Goal: Task Accomplishment & Management: Manage account settings

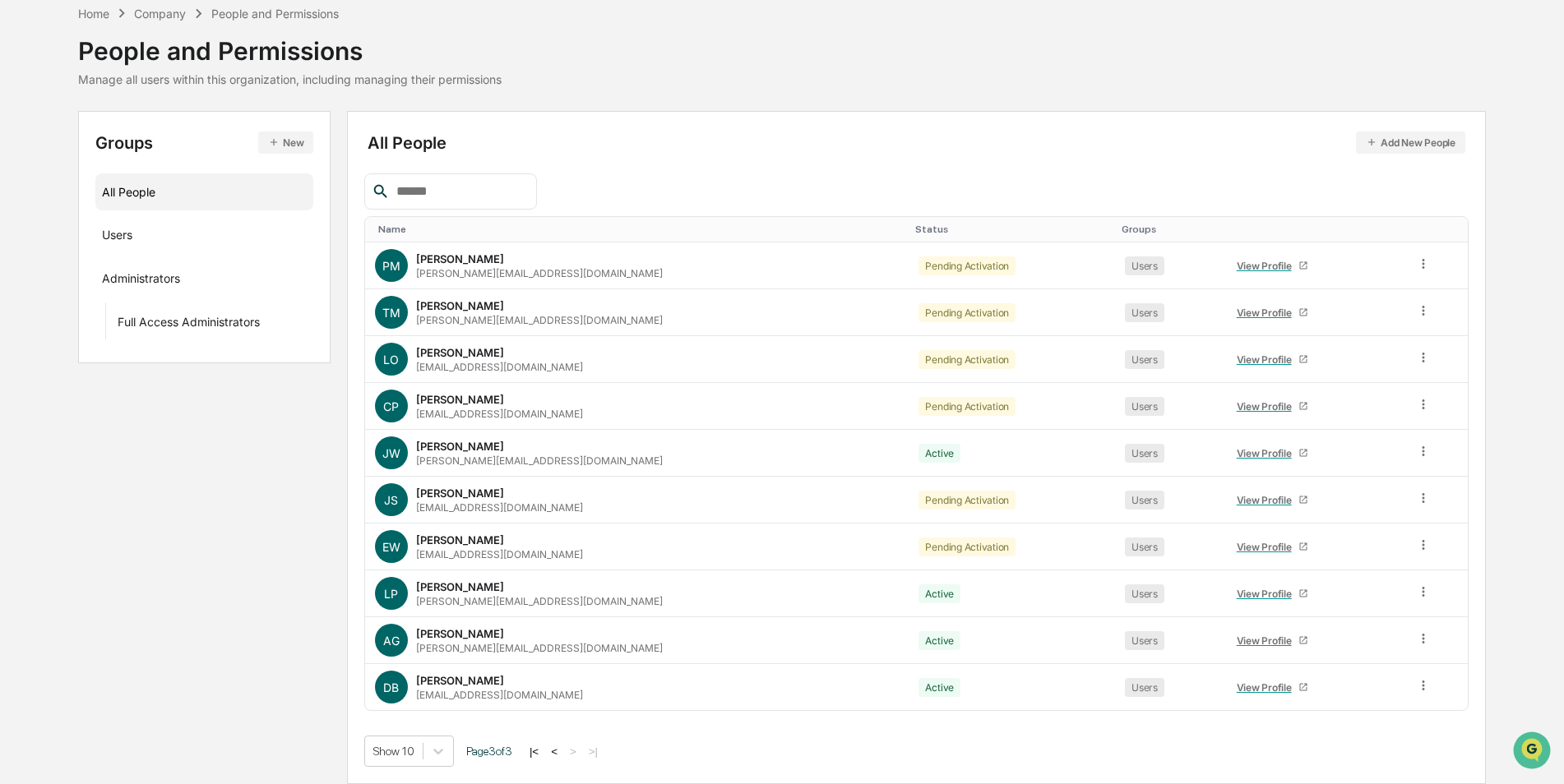
click at [544, 747] on button "|<" at bounding box center [533, 752] width 19 height 14
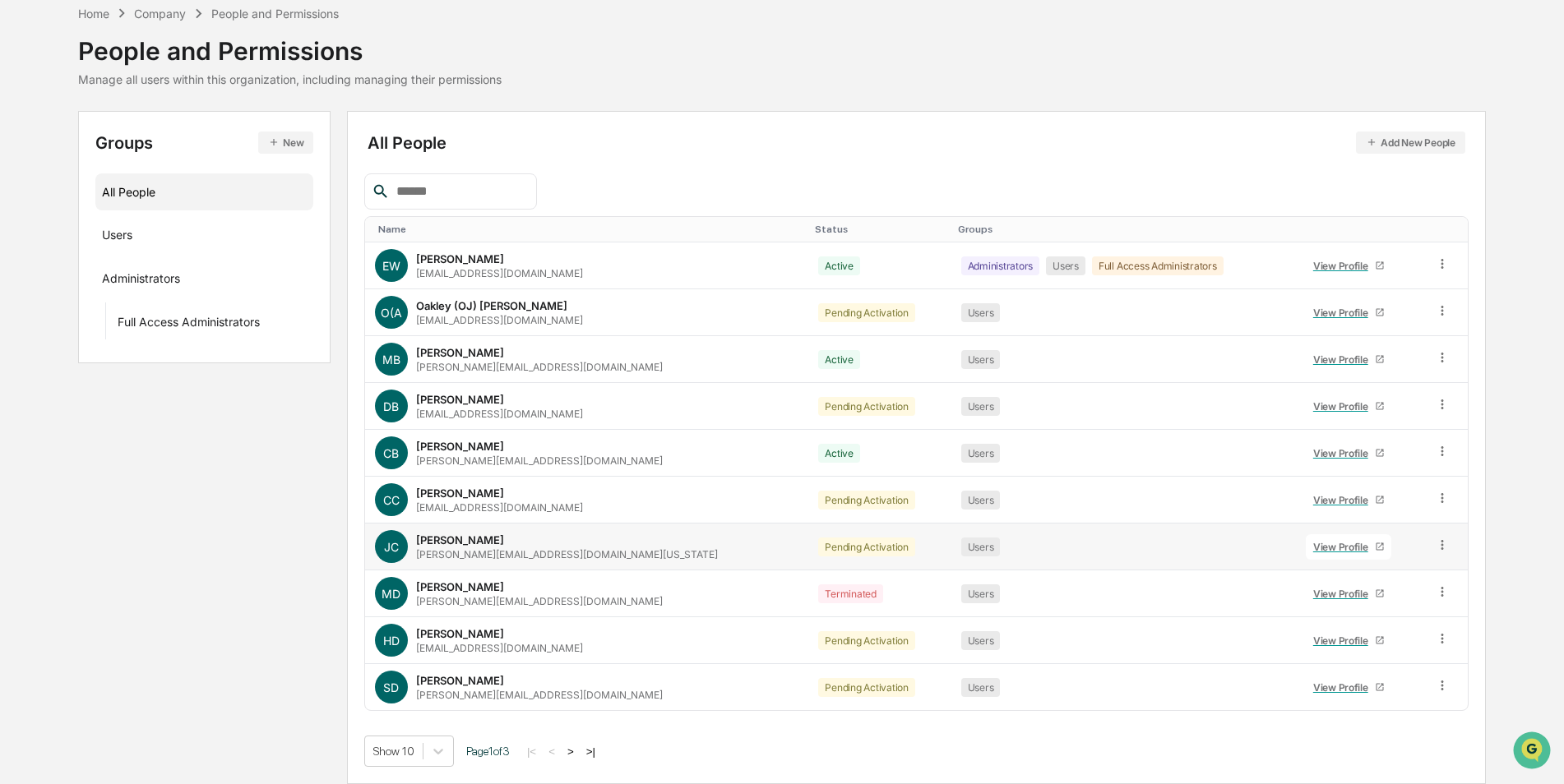
click at [1435, 546] on icon at bounding box center [1443, 546] width 16 height 16
click at [1378, 609] on div "Change Status" at bounding box center [1367, 605] width 136 height 20
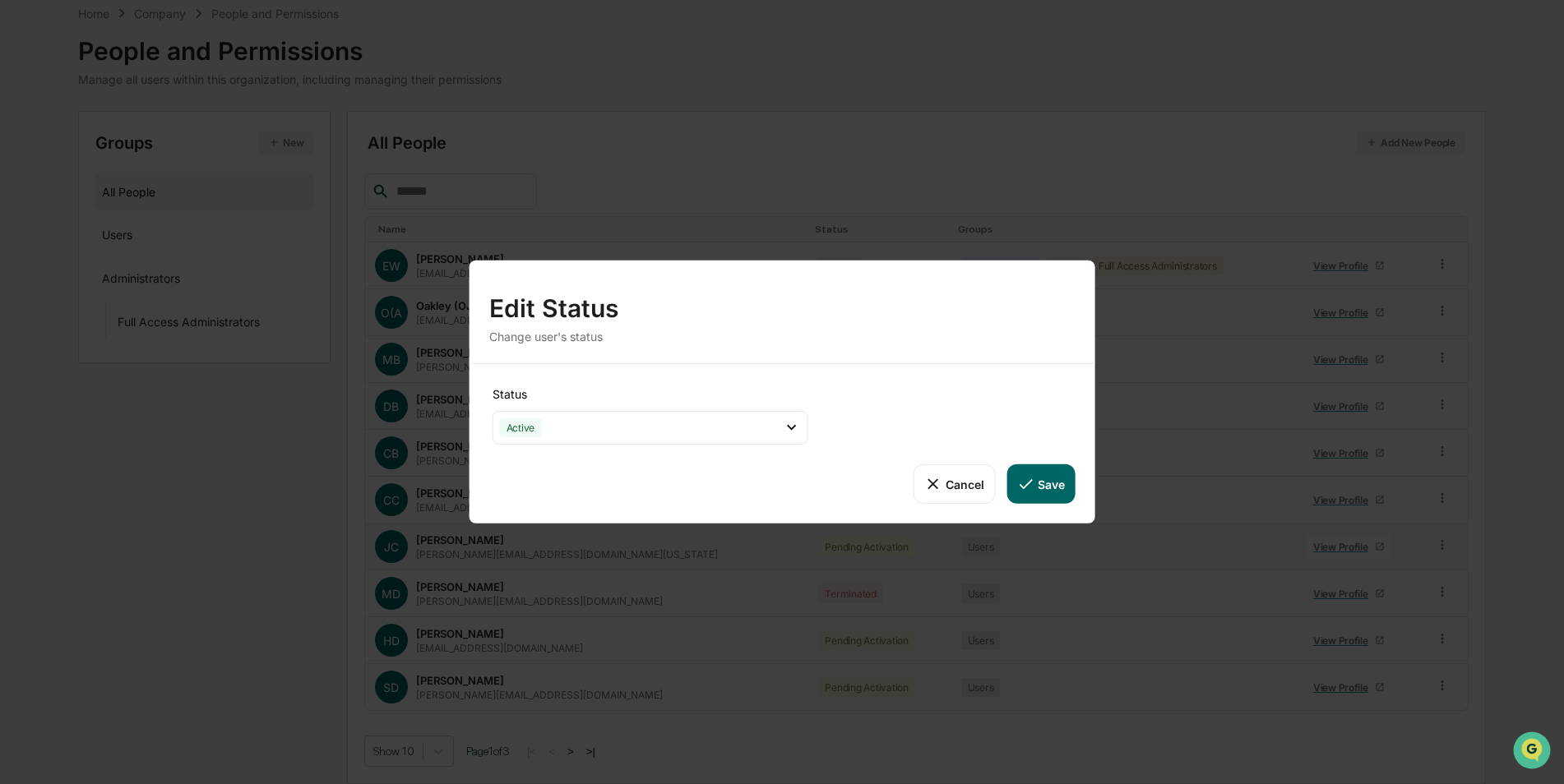
click at [1048, 483] on button "Save" at bounding box center [1041, 484] width 69 height 39
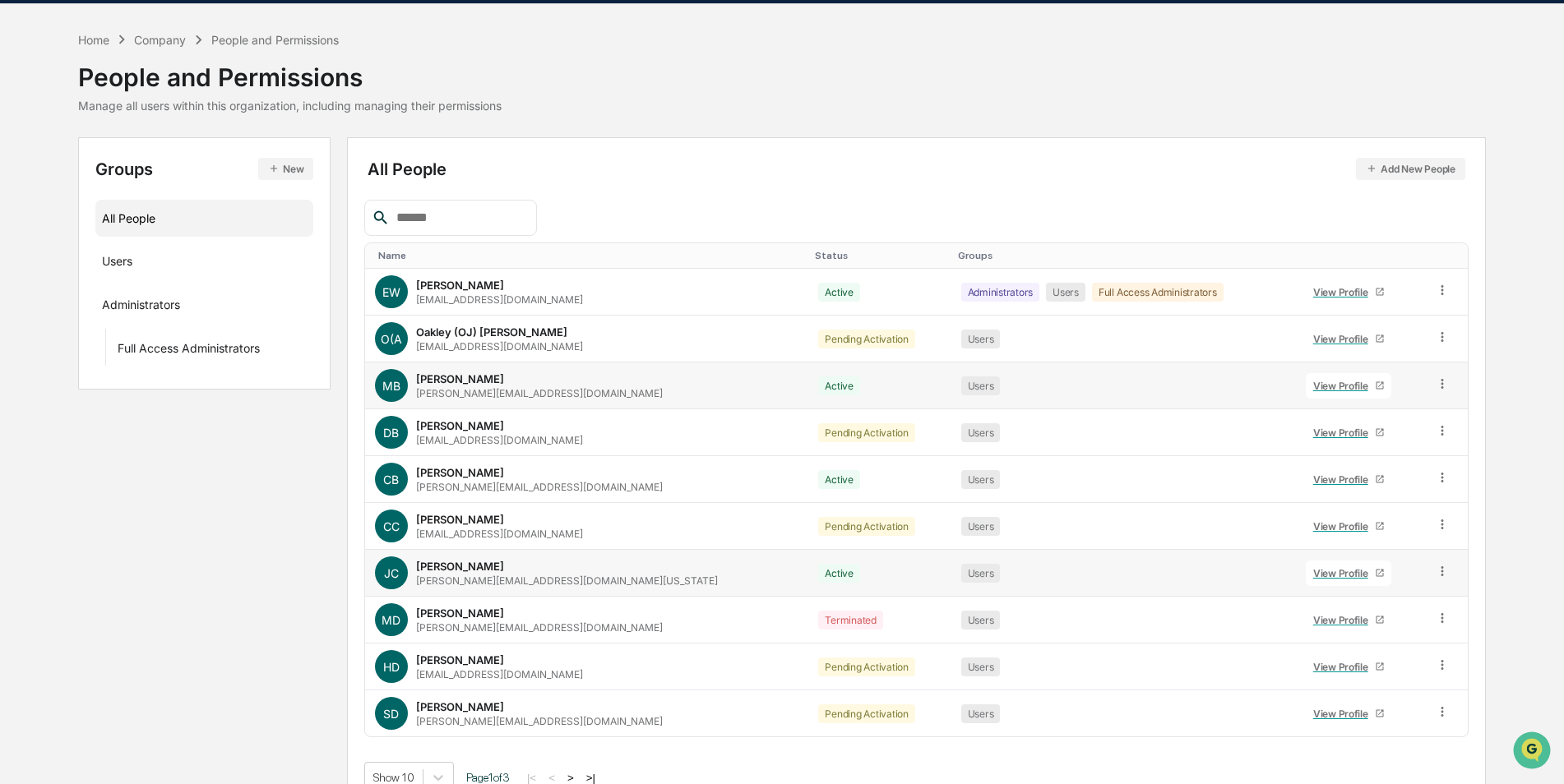
scroll to position [74, 0]
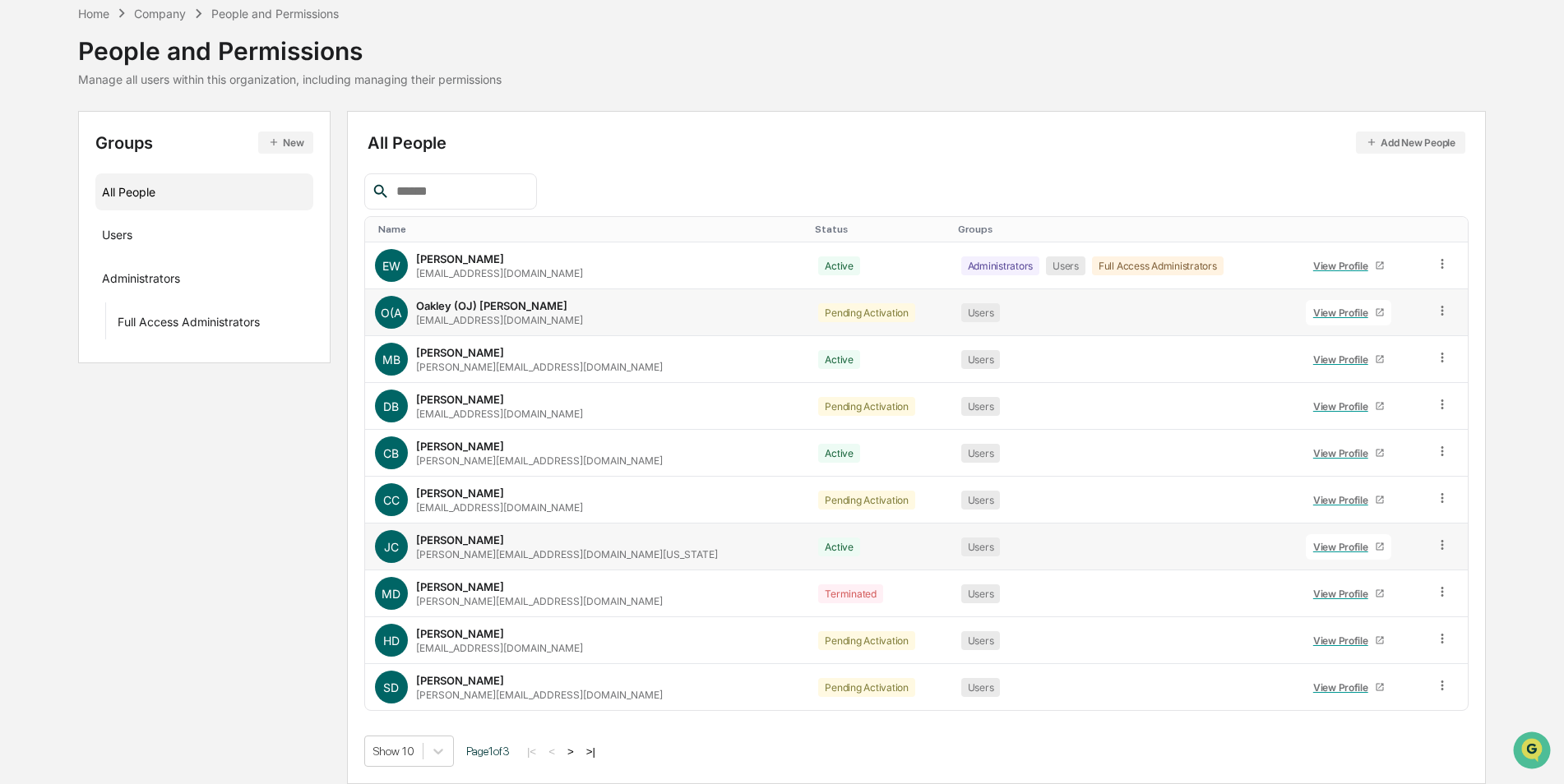
click at [1437, 312] on icon at bounding box center [1443, 311] width 16 height 16
click at [1382, 372] on div "Change Status" at bounding box center [1367, 371] width 136 height 20
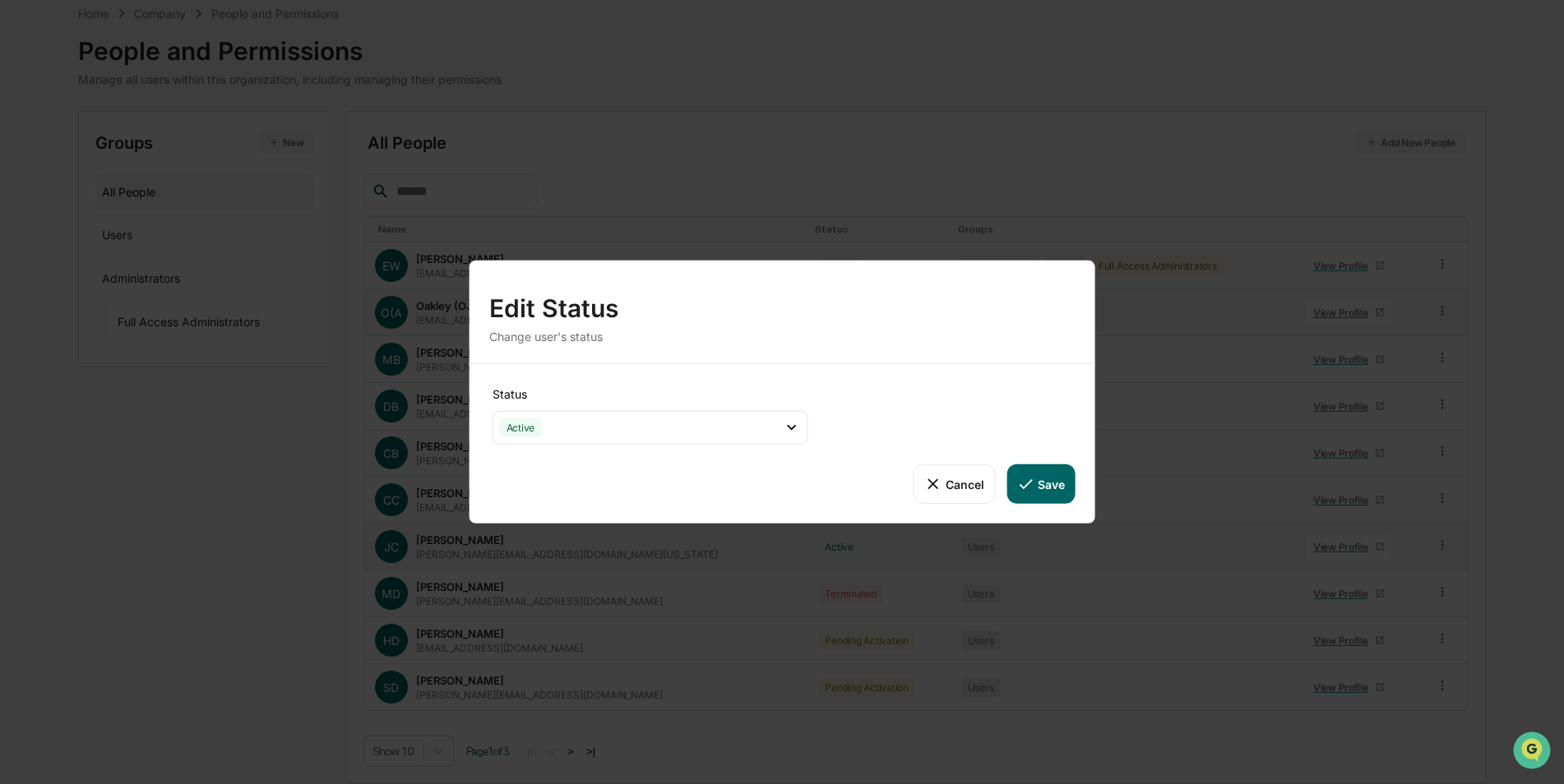
click at [1033, 475] on icon at bounding box center [1025, 484] width 18 height 18
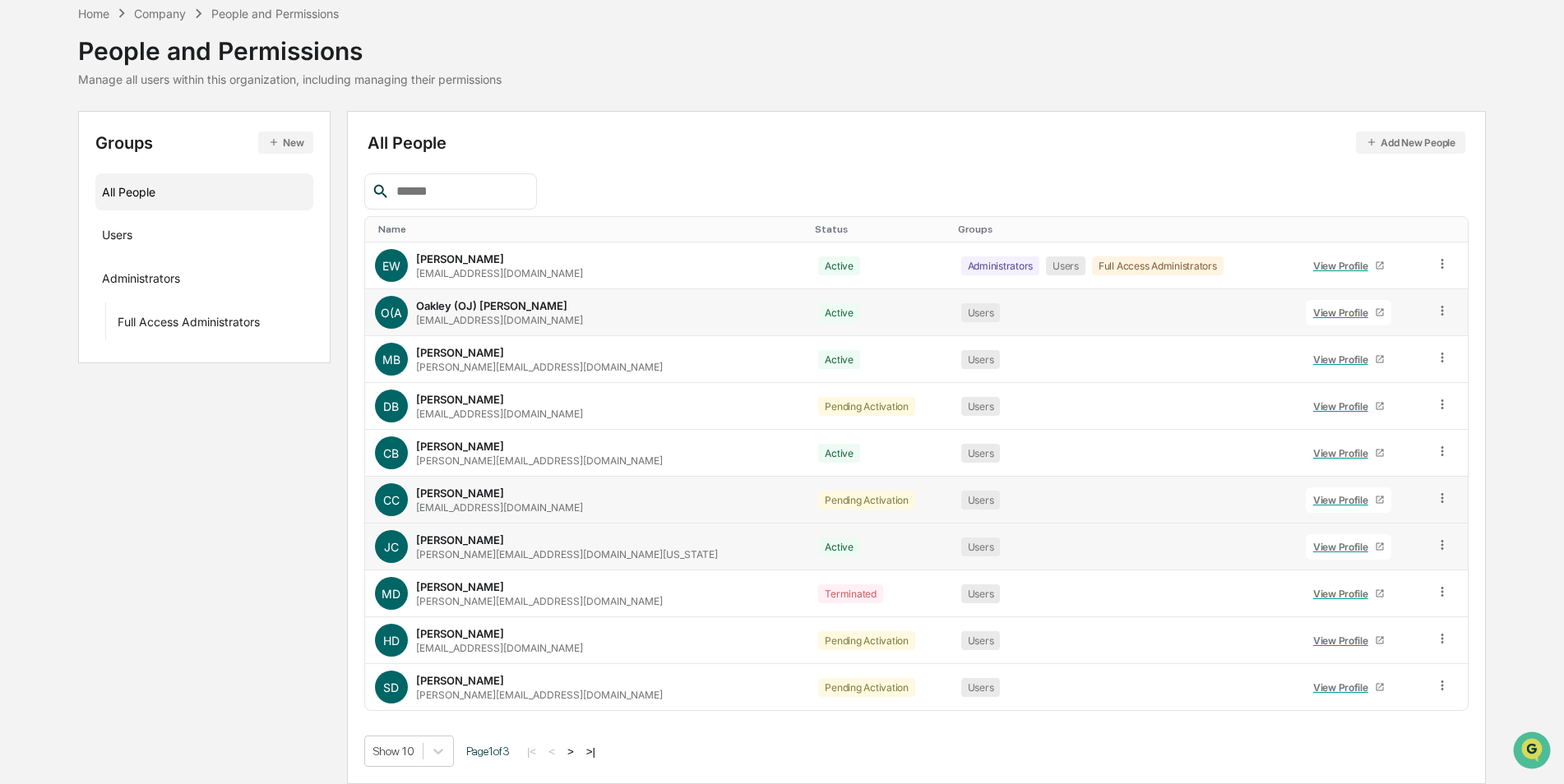
click at [1435, 501] on icon at bounding box center [1443, 498] width 16 height 16
click at [1400, 555] on div "Change Status" at bounding box center [1367, 558] width 136 height 20
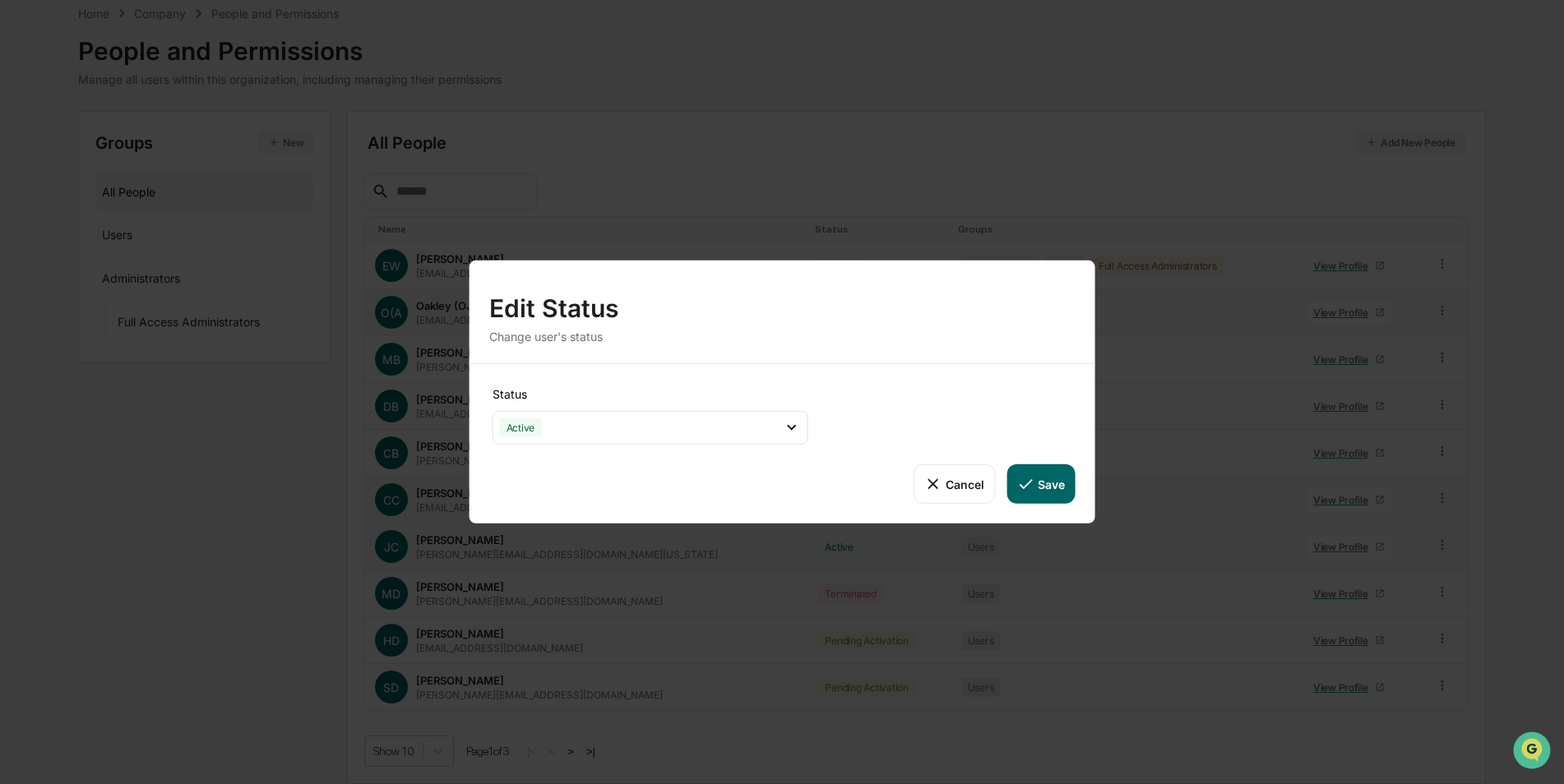
click at [1057, 481] on button "Save" at bounding box center [1041, 484] width 69 height 39
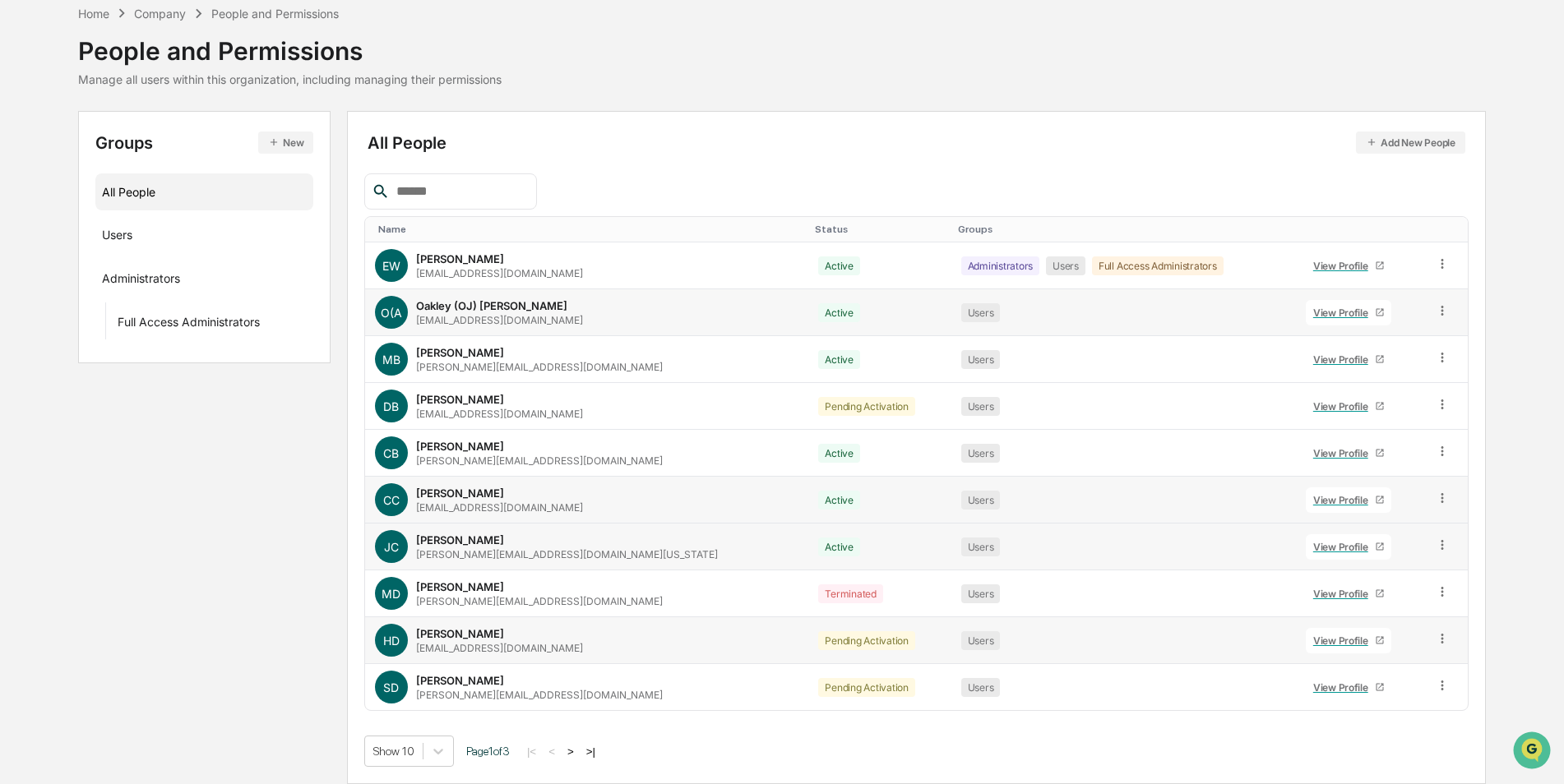
click at [1439, 636] on icon at bounding box center [1443, 639] width 16 height 16
click at [1367, 704] on div "Change Status" at bounding box center [1367, 699] width 136 height 20
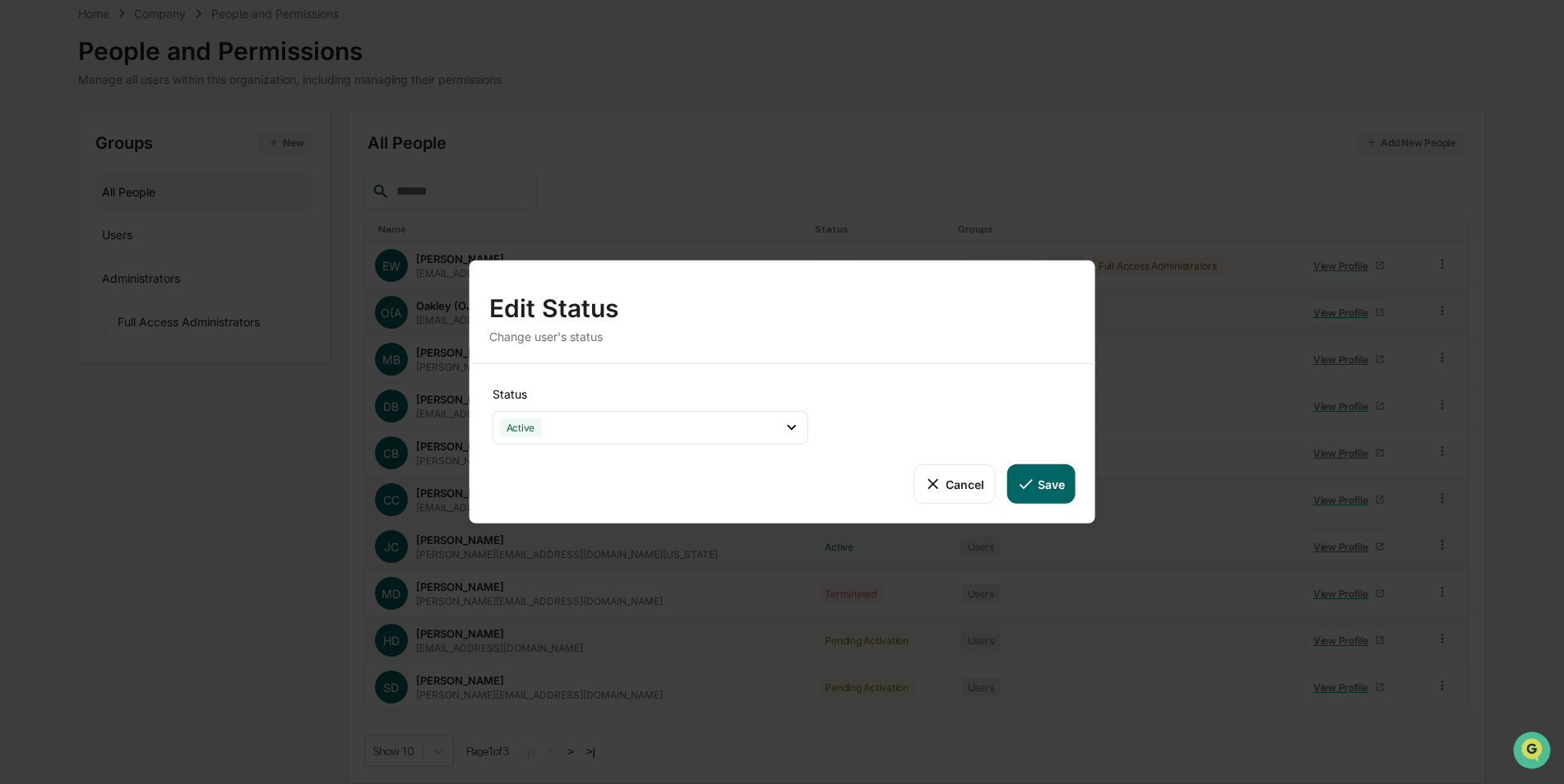
click at [1043, 482] on button "Save" at bounding box center [1041, 484] width 69 height 39
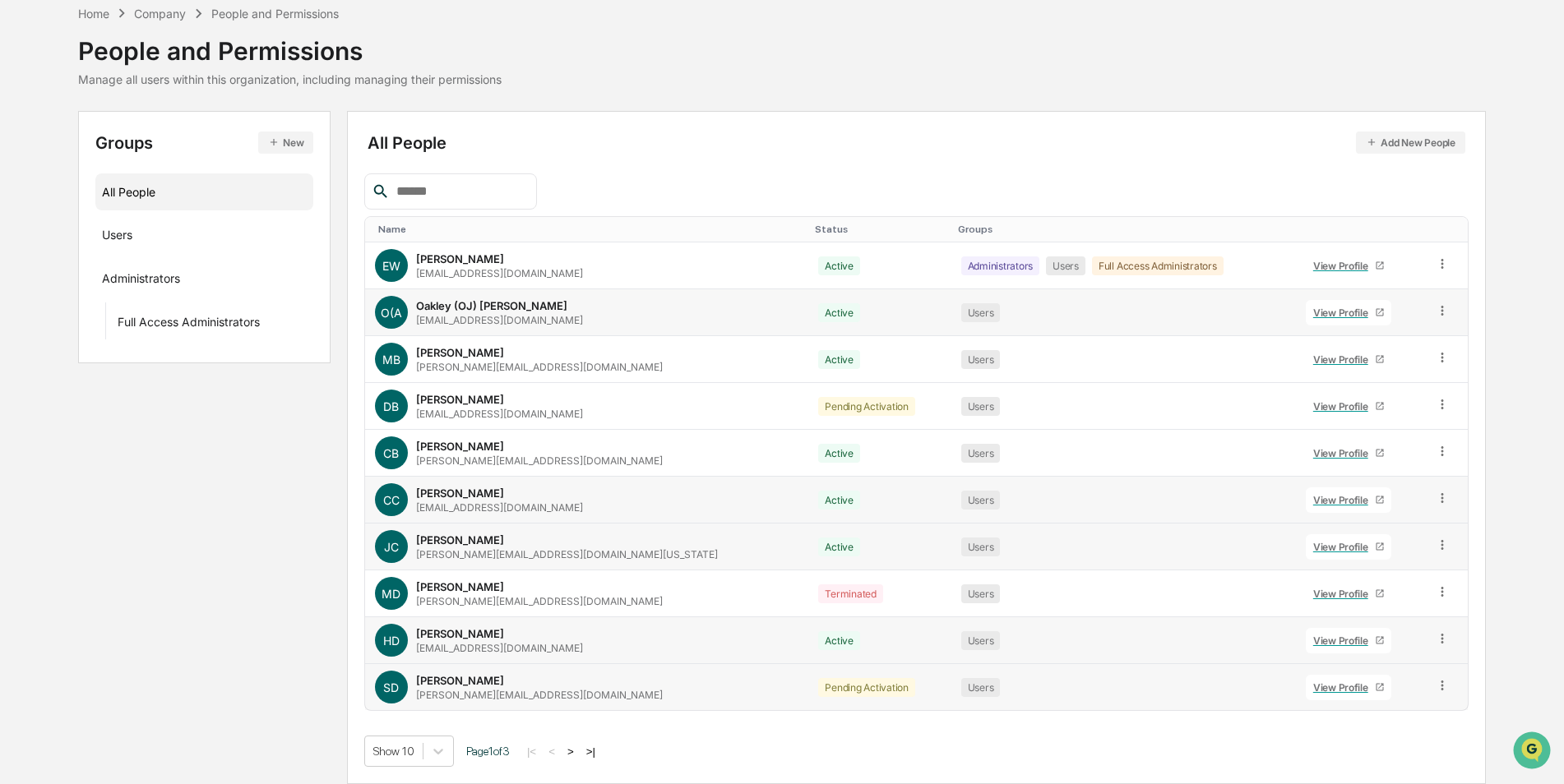
click at [1436, 684] on icon at bounding box center [1443, 686] width 16 height 16
click at [1382, 752] on div "Change Status" at bounding box center [1367, 746] width 136 height 20
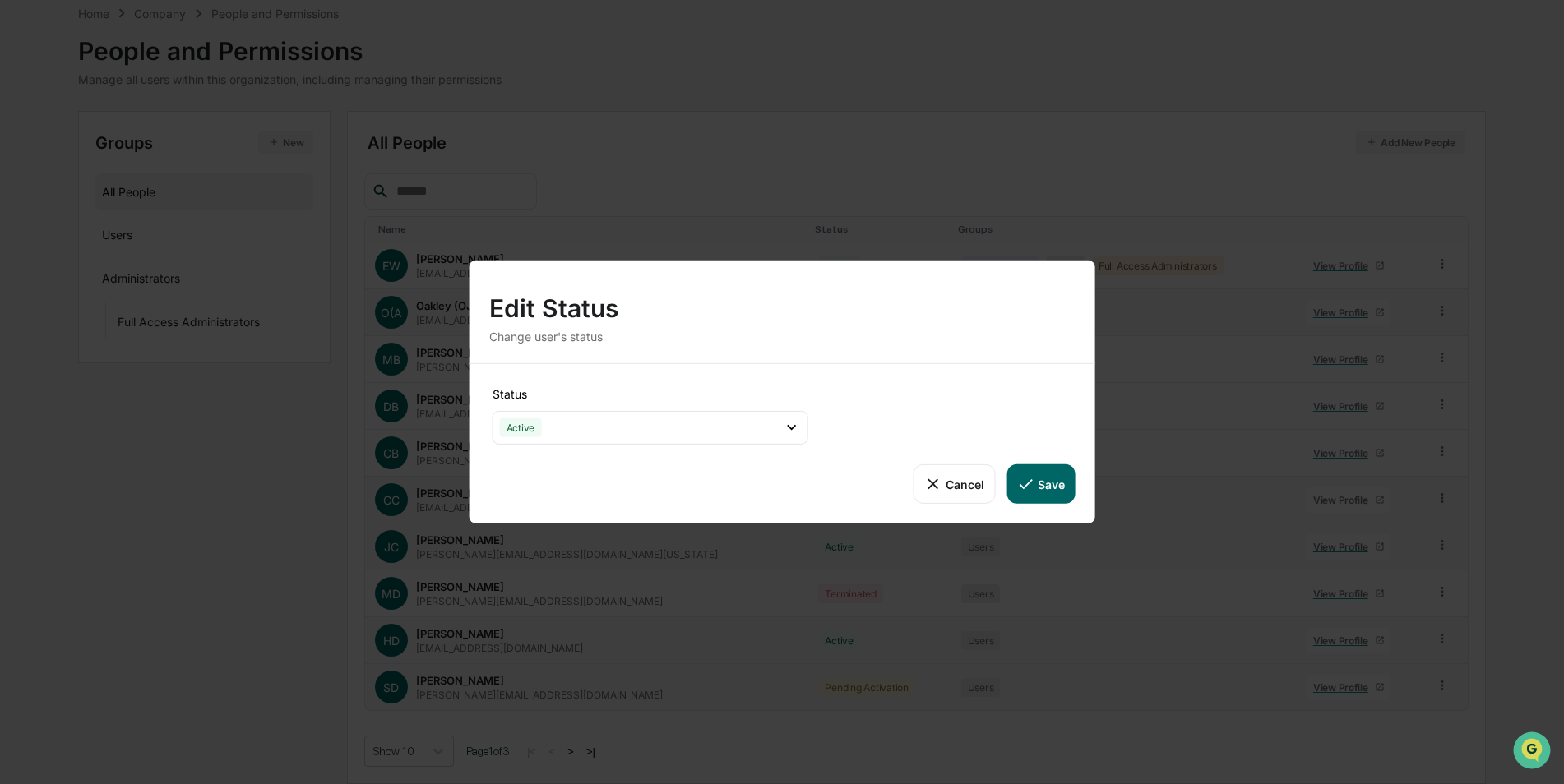
click at [1049, 485] on button "Save" at bounding box center [1041, 484] width 69 height 39
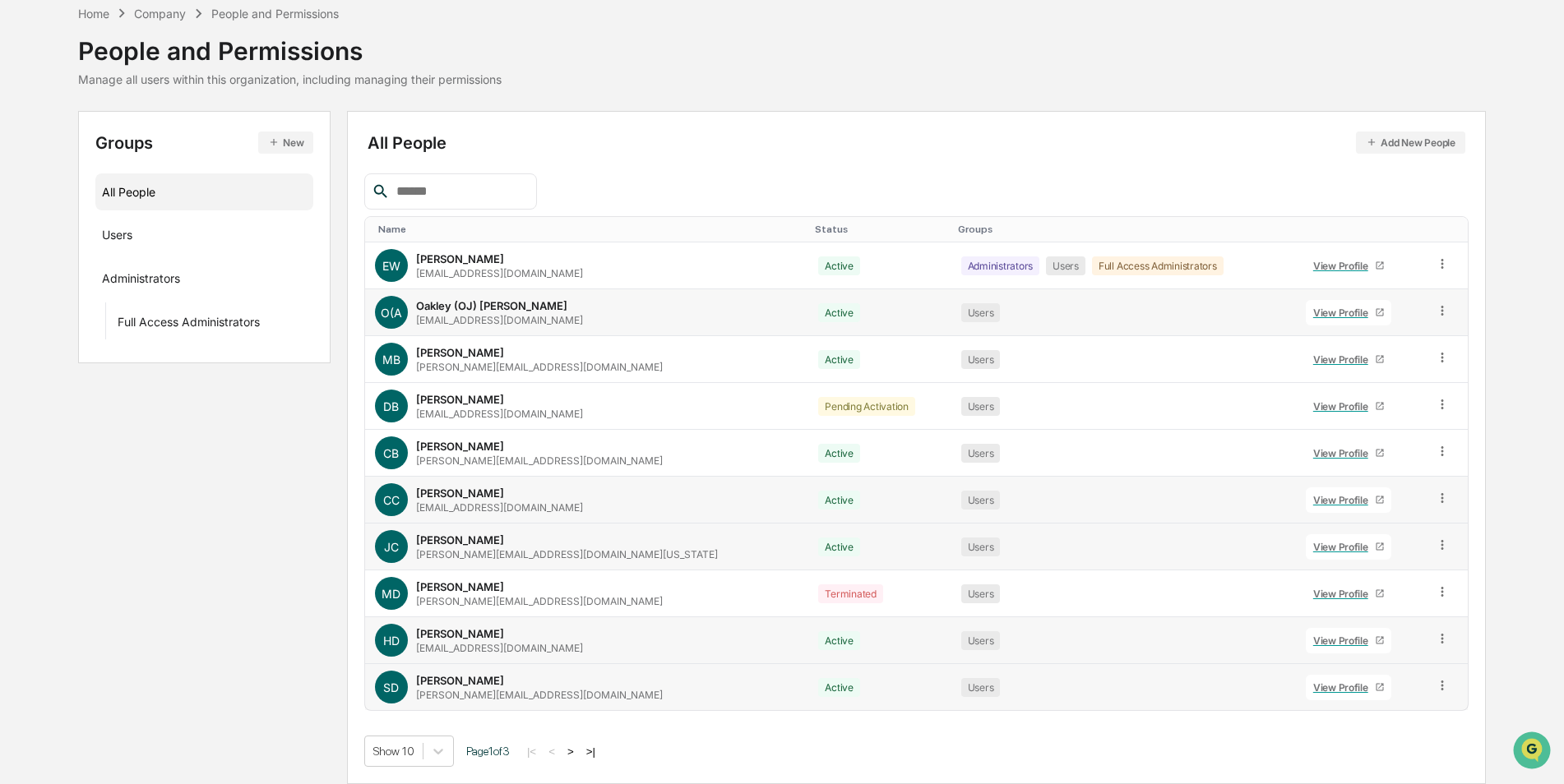
drag, startPoint x: 577, startPoint y: 749, endPoint x: 583, endPoint y: 722, distance: 27.7
click at [577, 749] on button ">" at bounding box center [571, 752] width 16 height 14
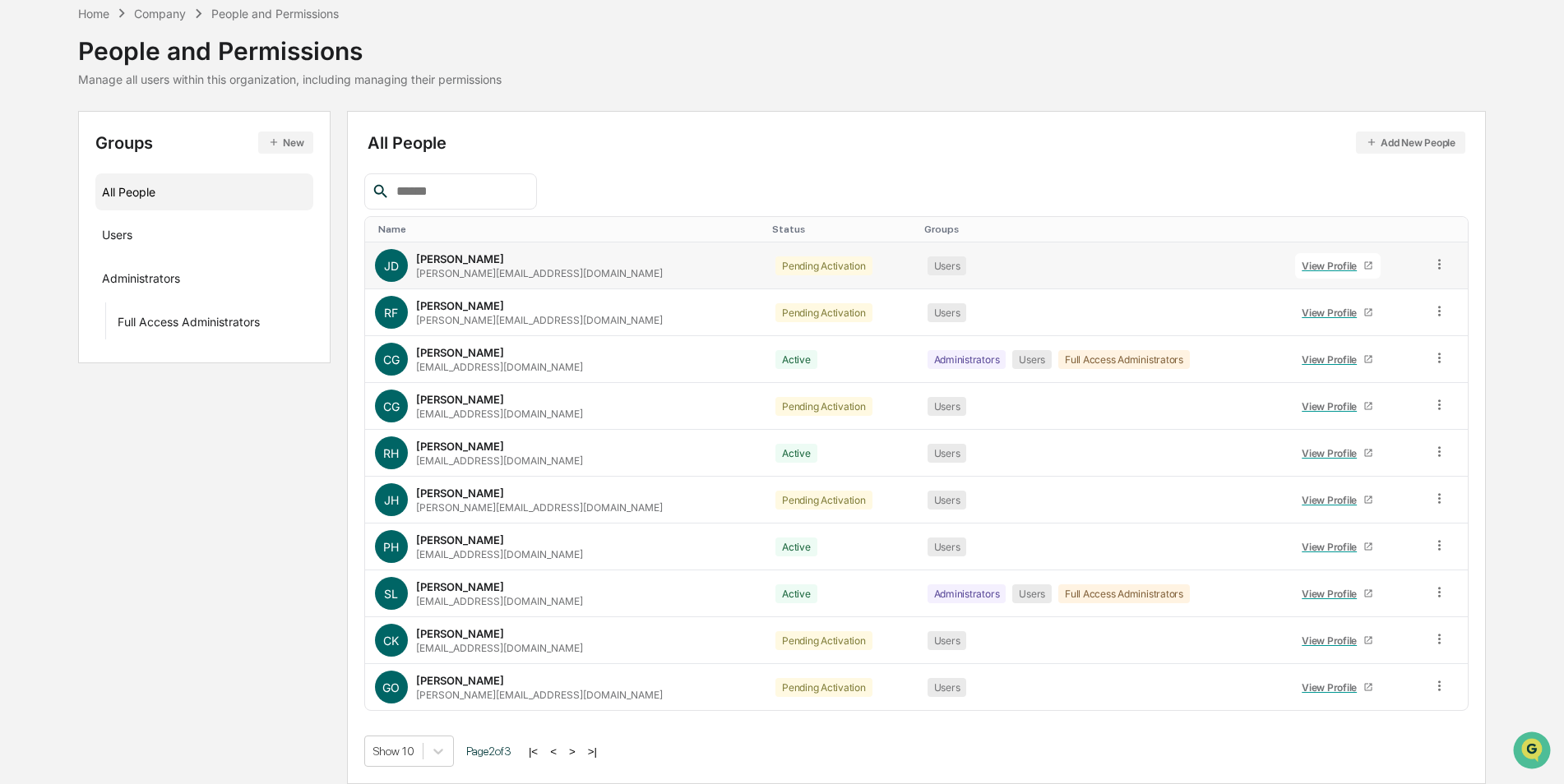
click at [1431, 274] on div at bounding box center [1439, 265] width 16 height 18
click at [1396, 315] on div "Change Status" at bounding box center [1365, 324] width 136 height 20
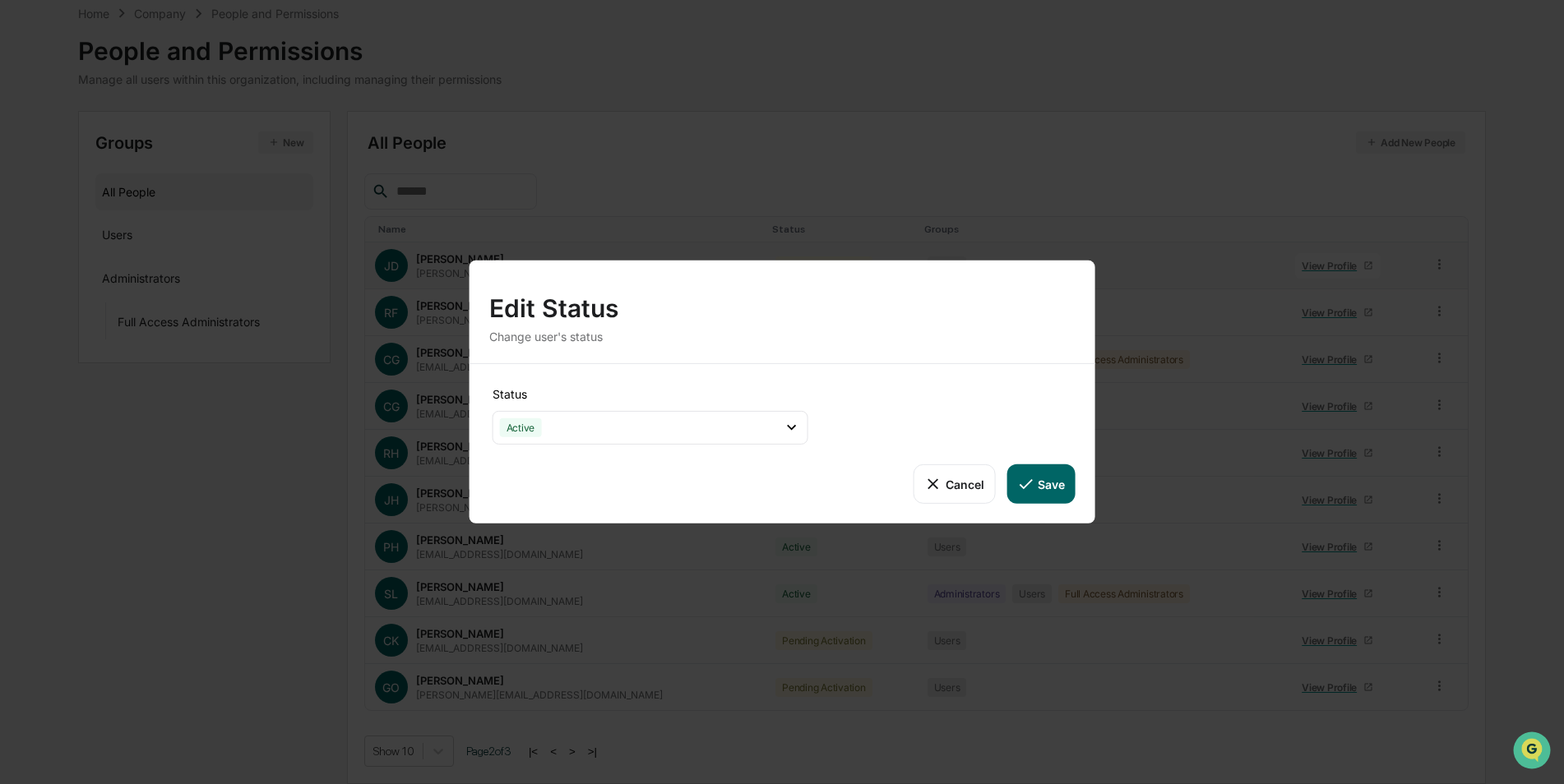
click at [1053, 483] on button "Save" at bounding box center [1041, 484] width 69 height 39
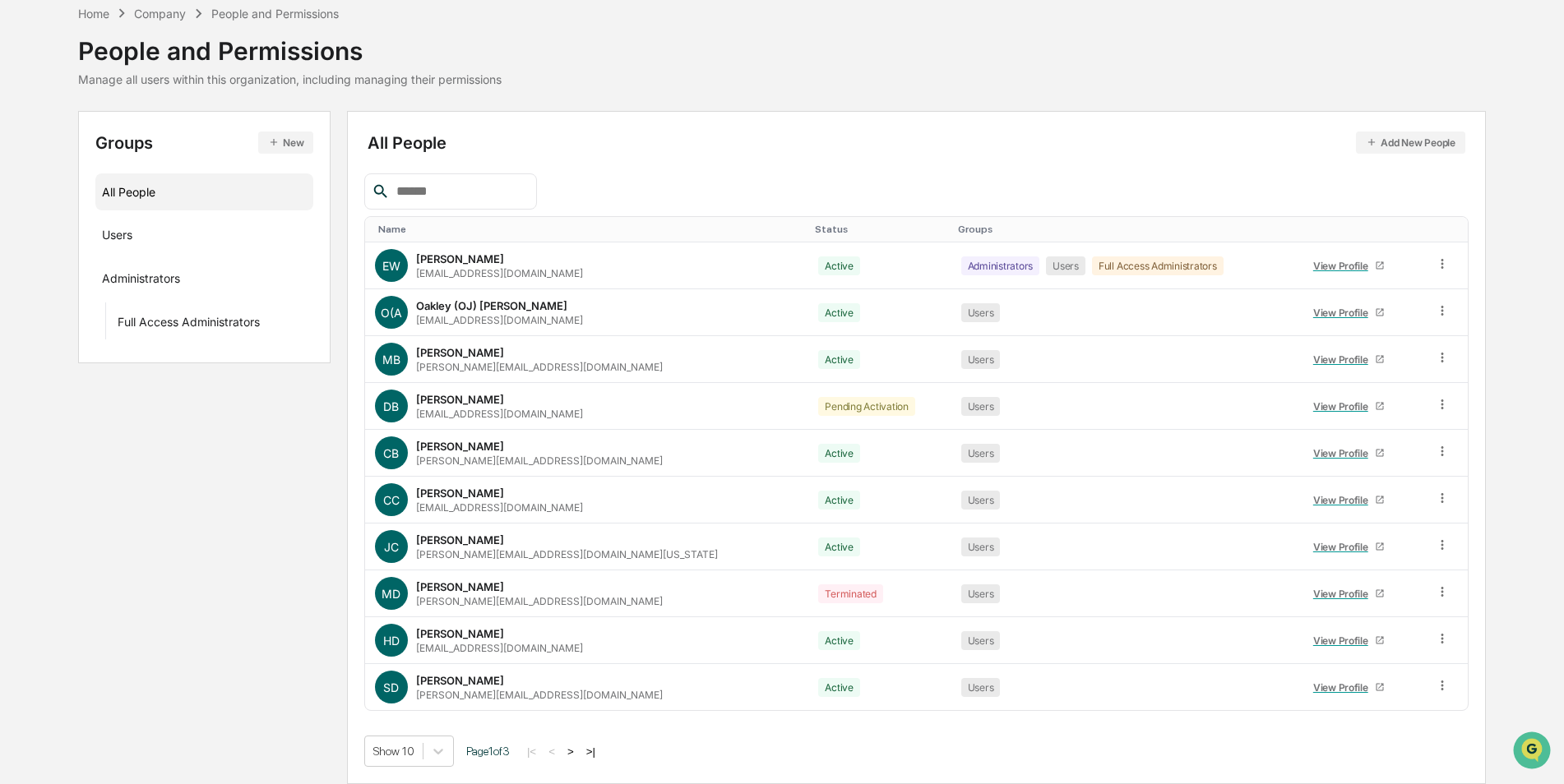
click at [579, 748] on button ">" at bounding box center [571, 752] width 16 height 14
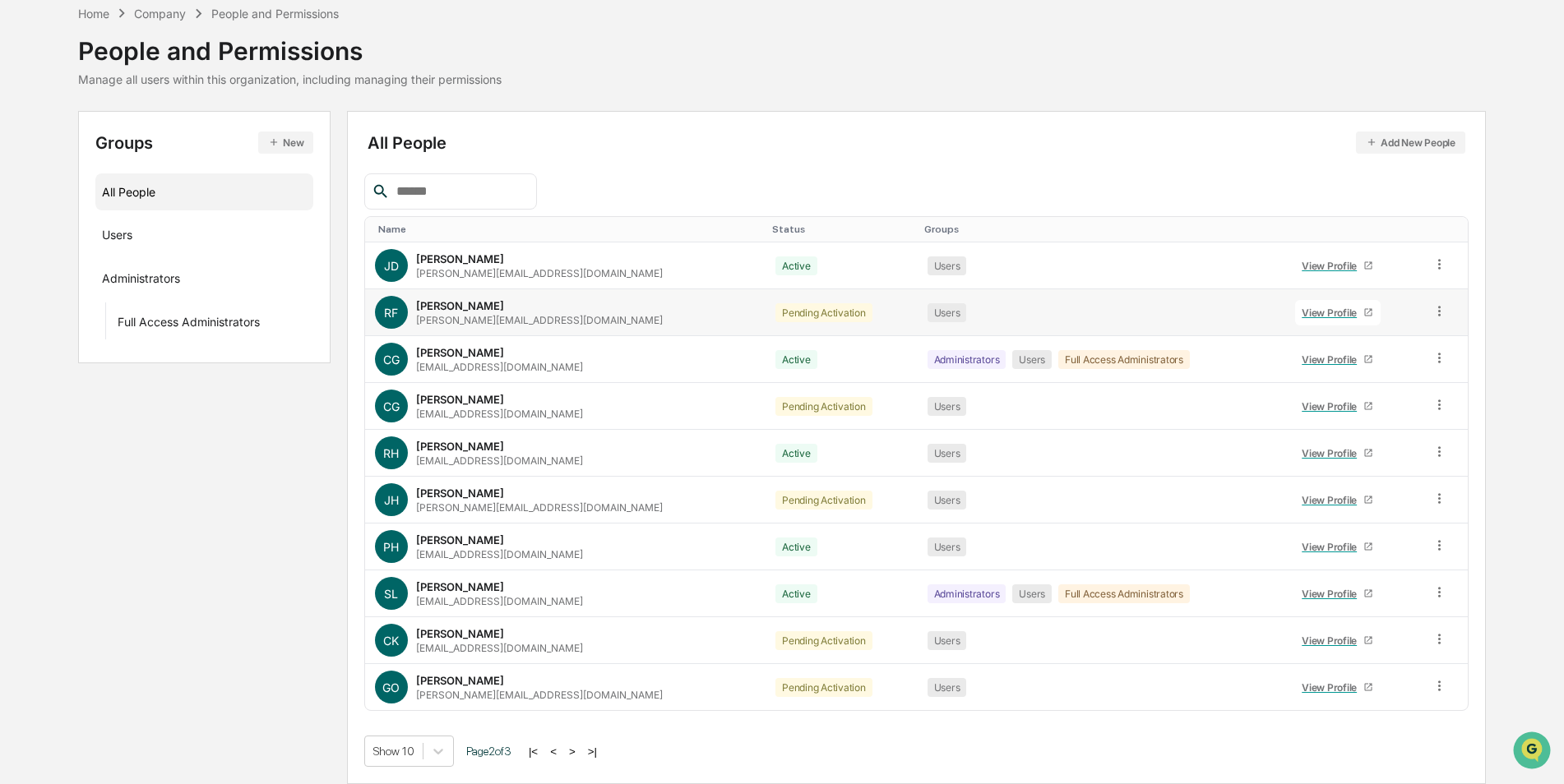
click at [1433, 312] on icon at bounding box center [1439, 311] width 16 height 16
click at [1372, 372] on div "Change Status" at bounding box center [1365, 371] width 136 height 20
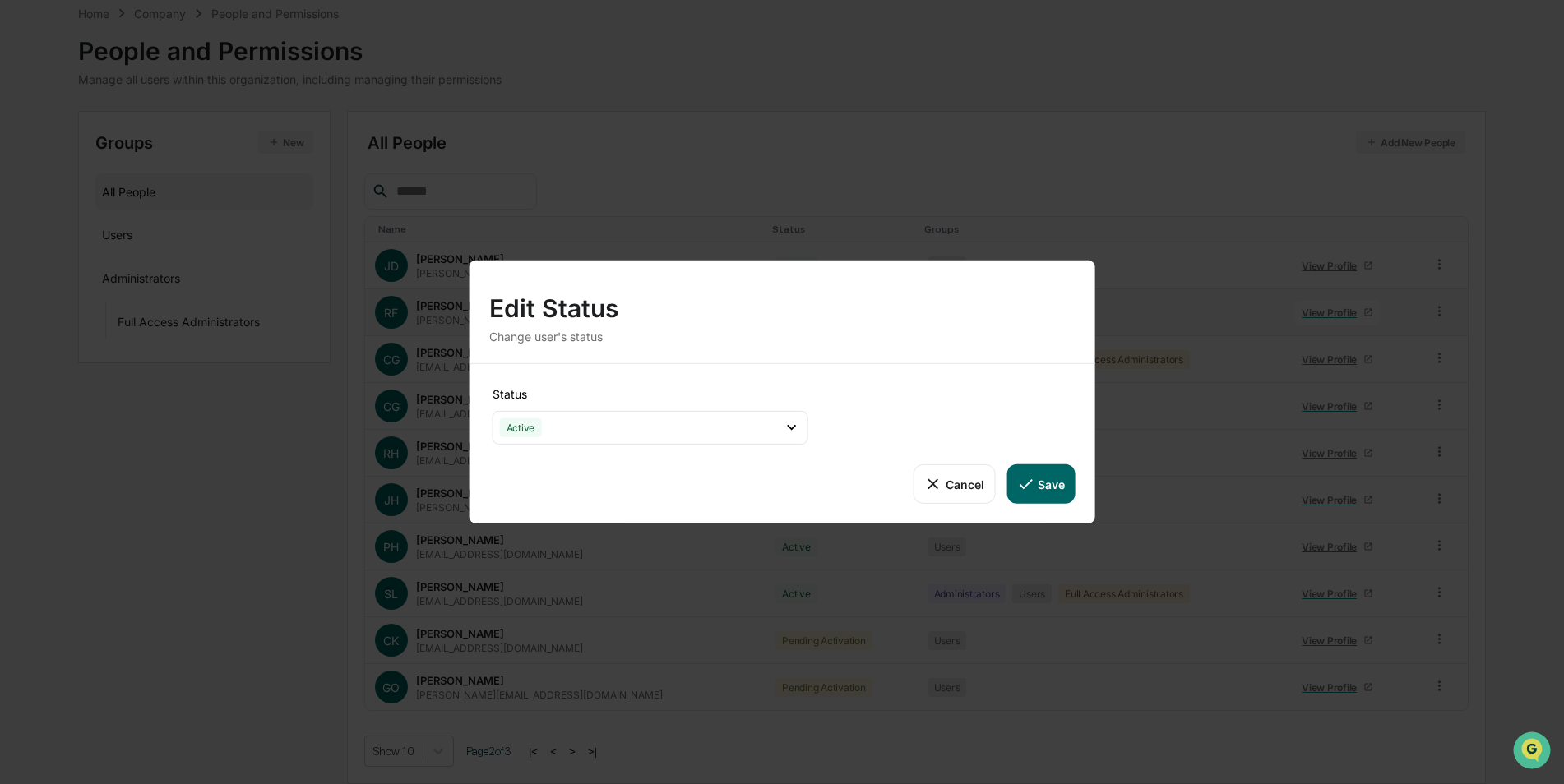
click at [1045, 482] on button "Save" at bounding box center [1041, 484] width 69 height 39
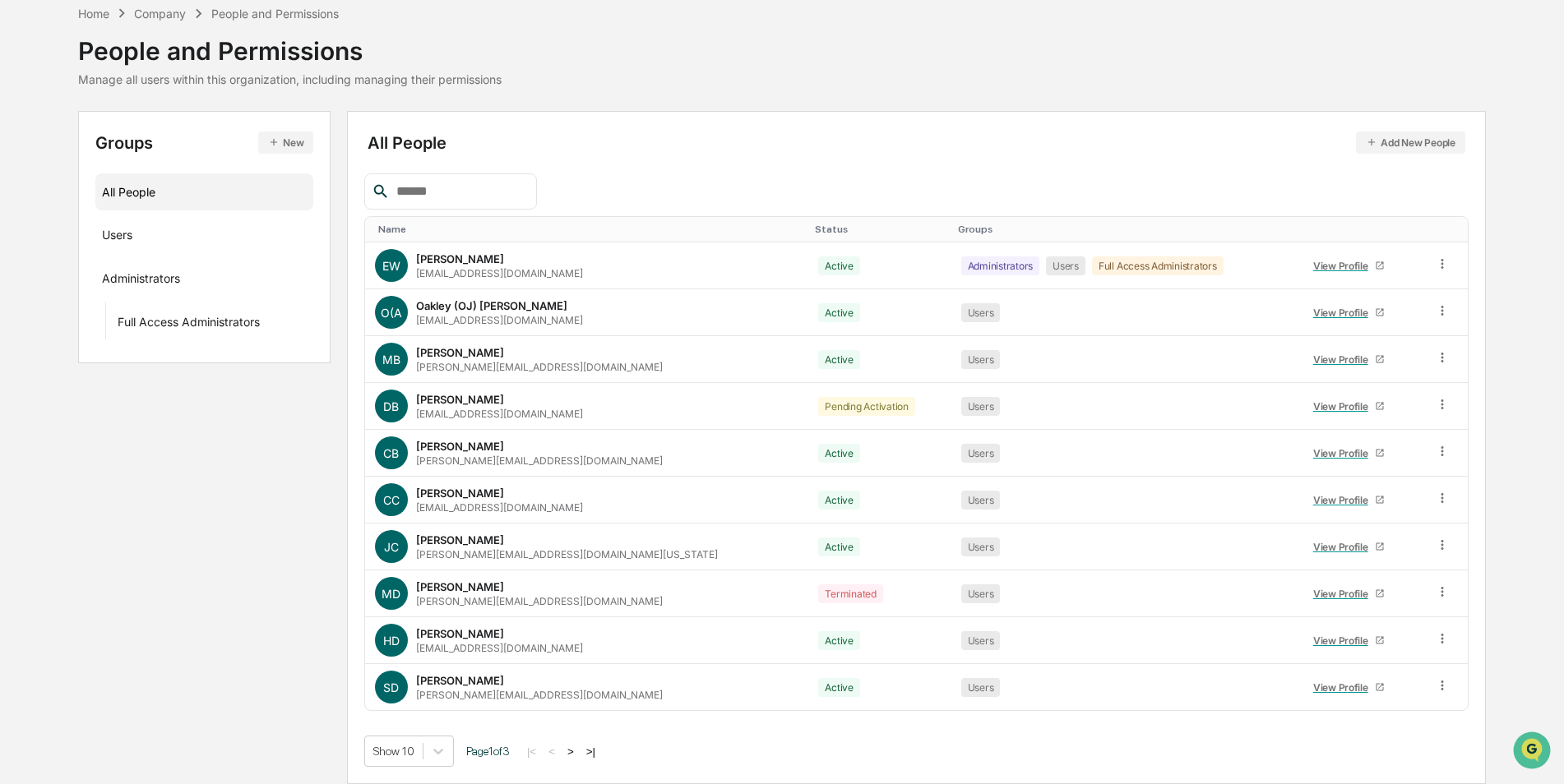
click at [576, 748] on button ">" at bounding box center [571, 752] width 16 height 14
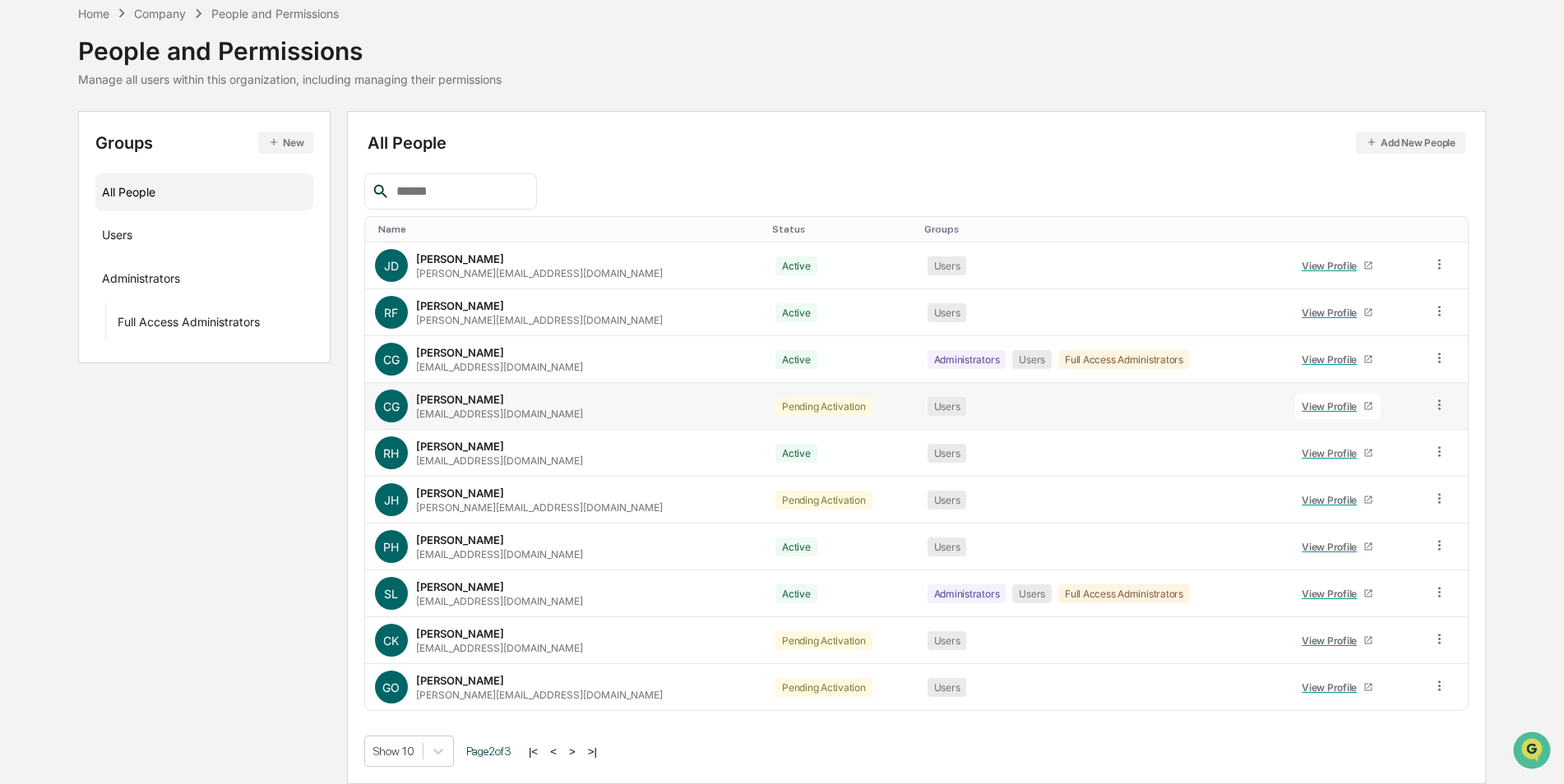
click at [1433, 407] on icon at bounding box center [1439, 405] width 16 height 16
click at [1375, 460] on div "Change Status" at bounding box center [1365, 465] width 136 height 20
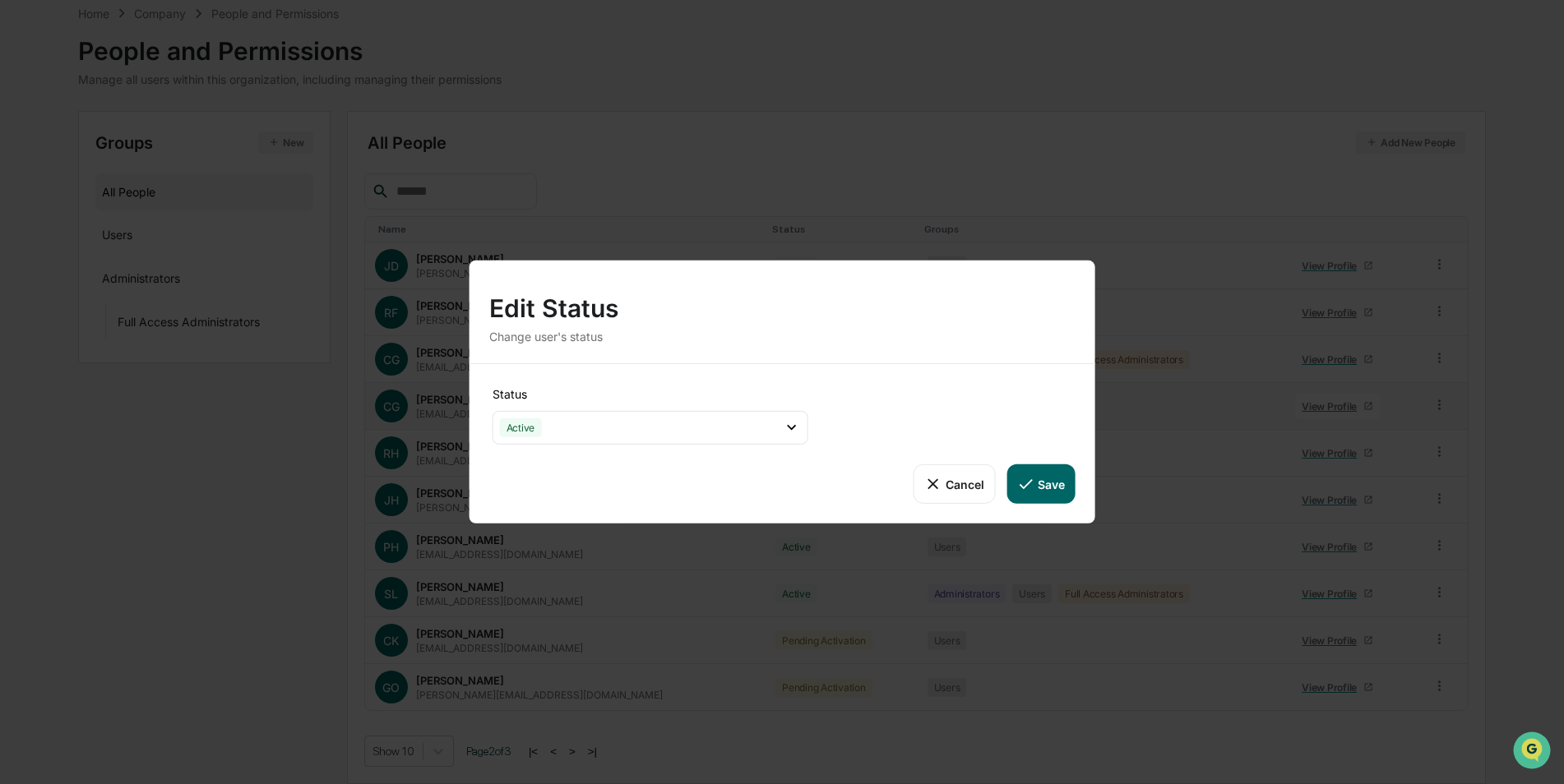
click at [1054, 486] on button "Save" at bounding box center [1041, 484] width 69 height 39
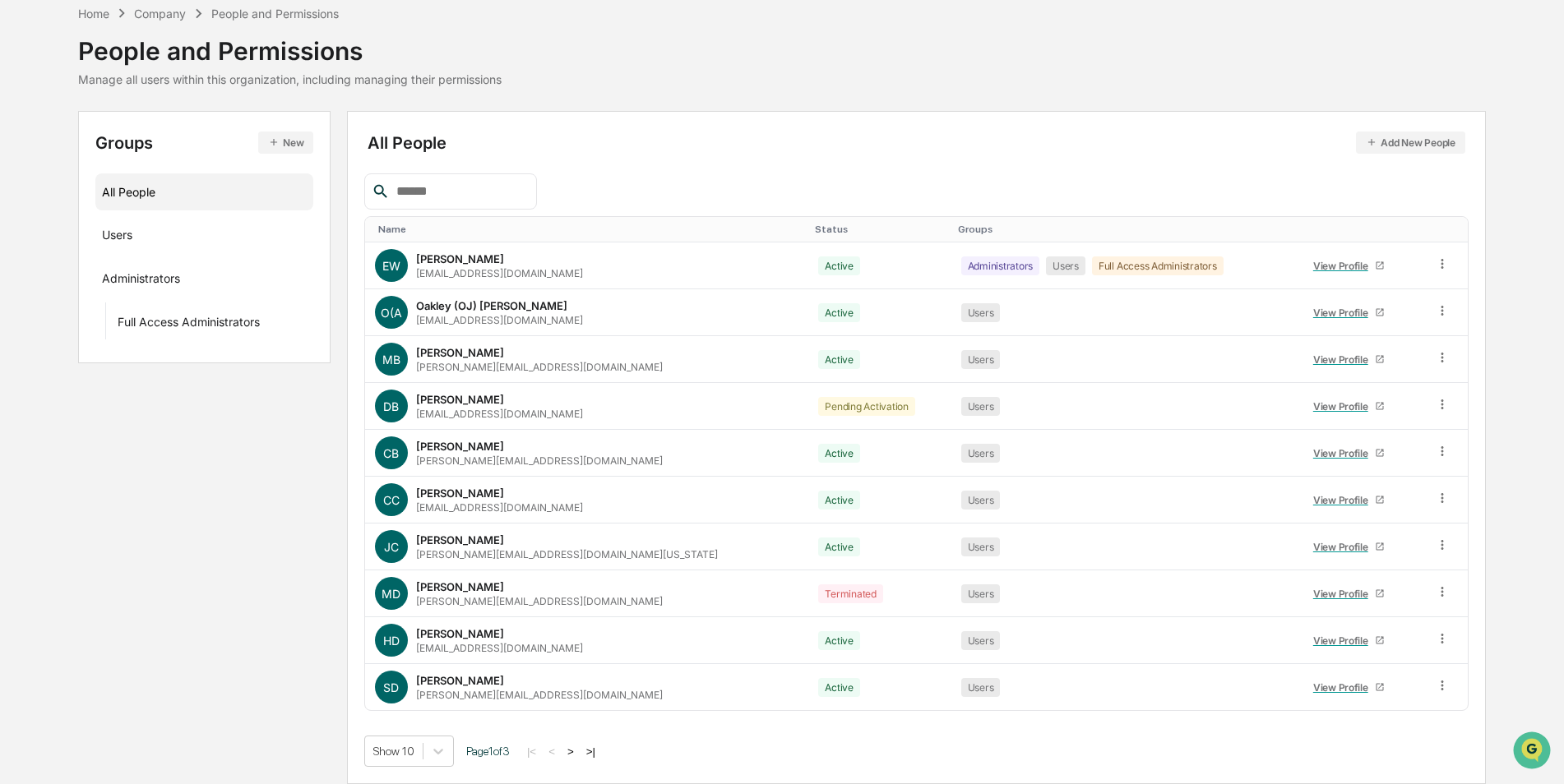
click at [577, 753] on button ">" at bounding box center [571, 752] width 16 height 14
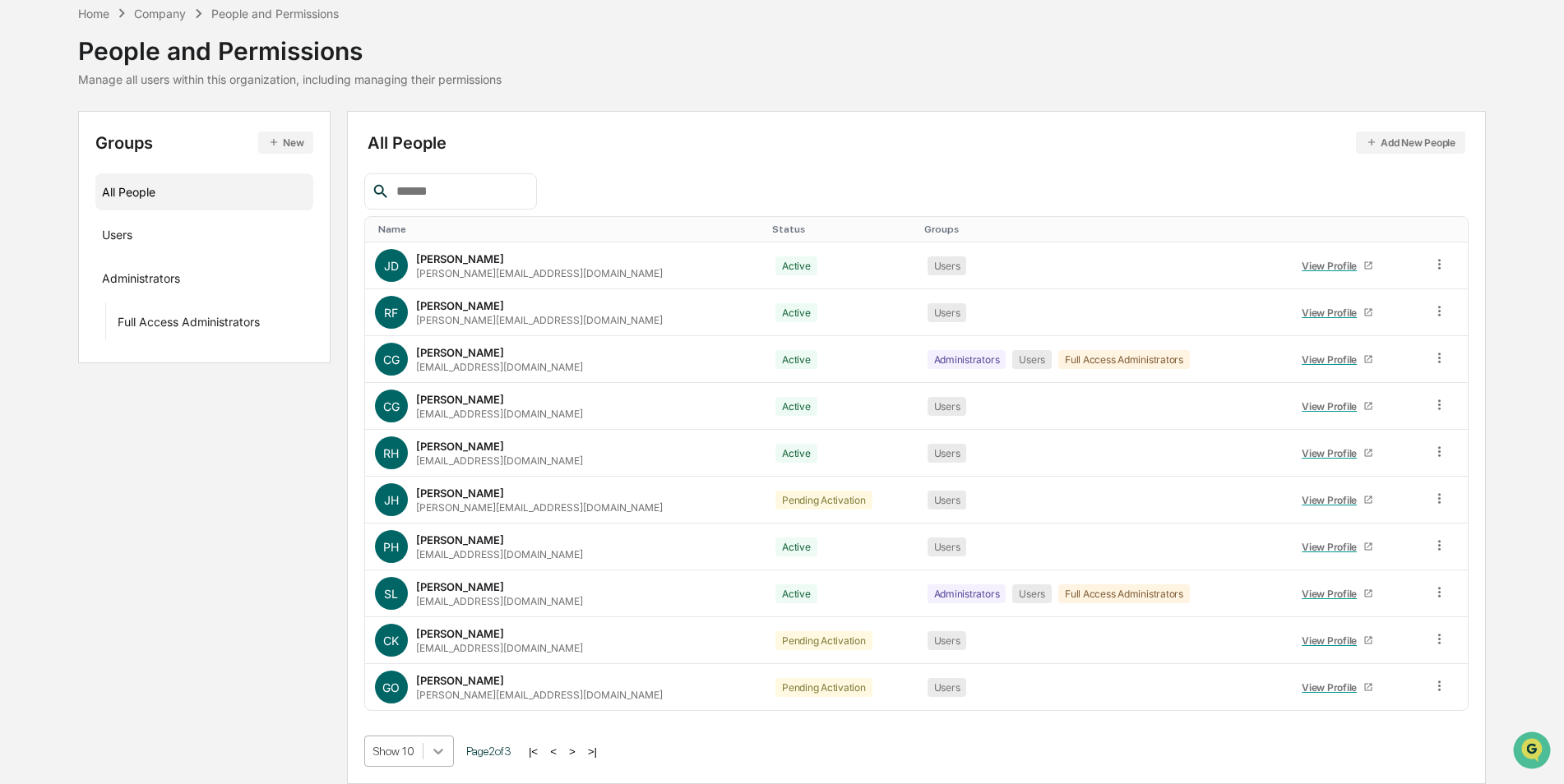
click at [437, 745] on body "Calendar Manage Tasks Reviews Approval Management Company People, Data, Setting…" at bounding box center [782, 355] width 1564 height 858
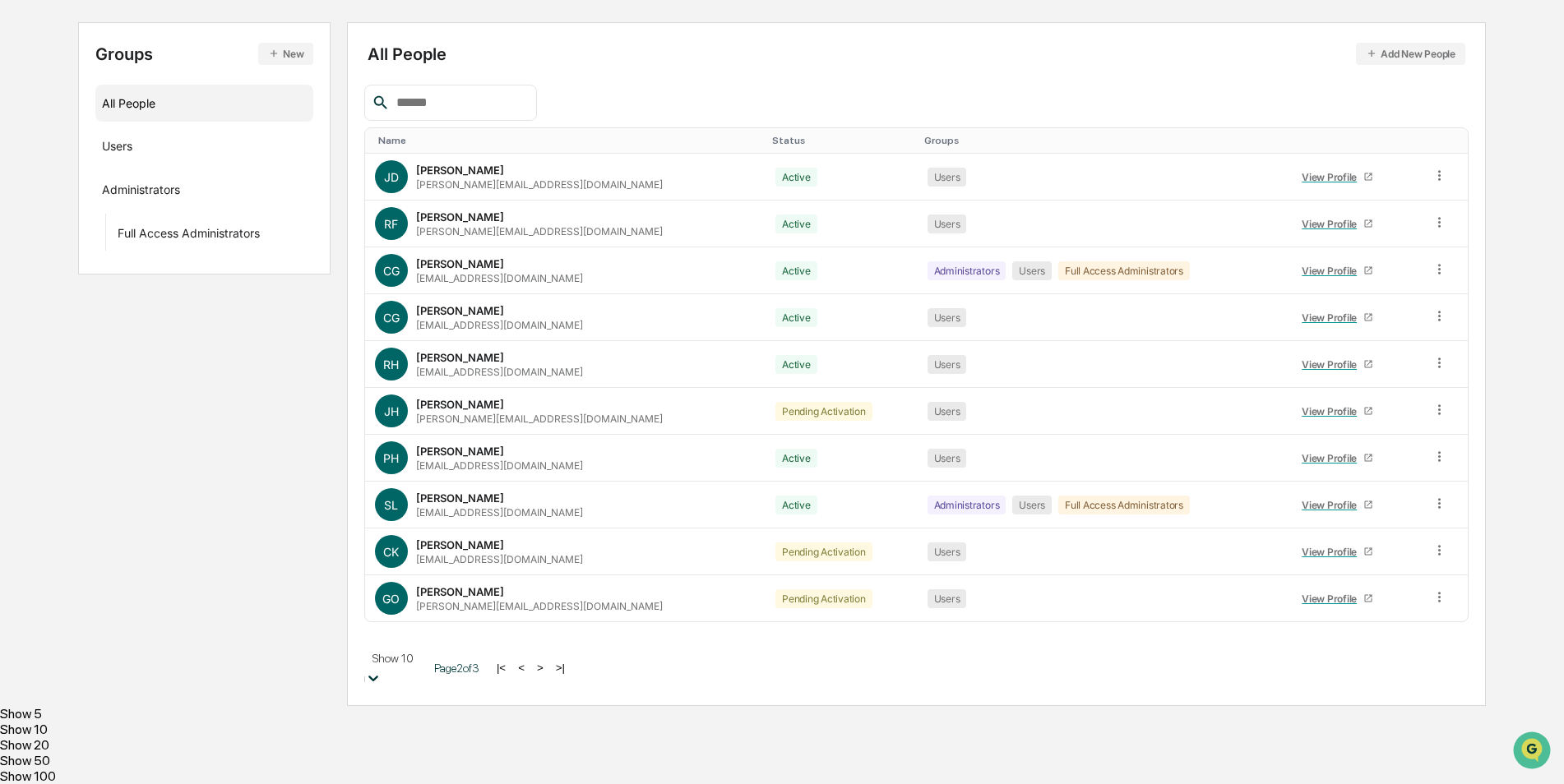
click at [431, 753] on div "Show 50" at bounding box center [782, 761] width 1564 height 16
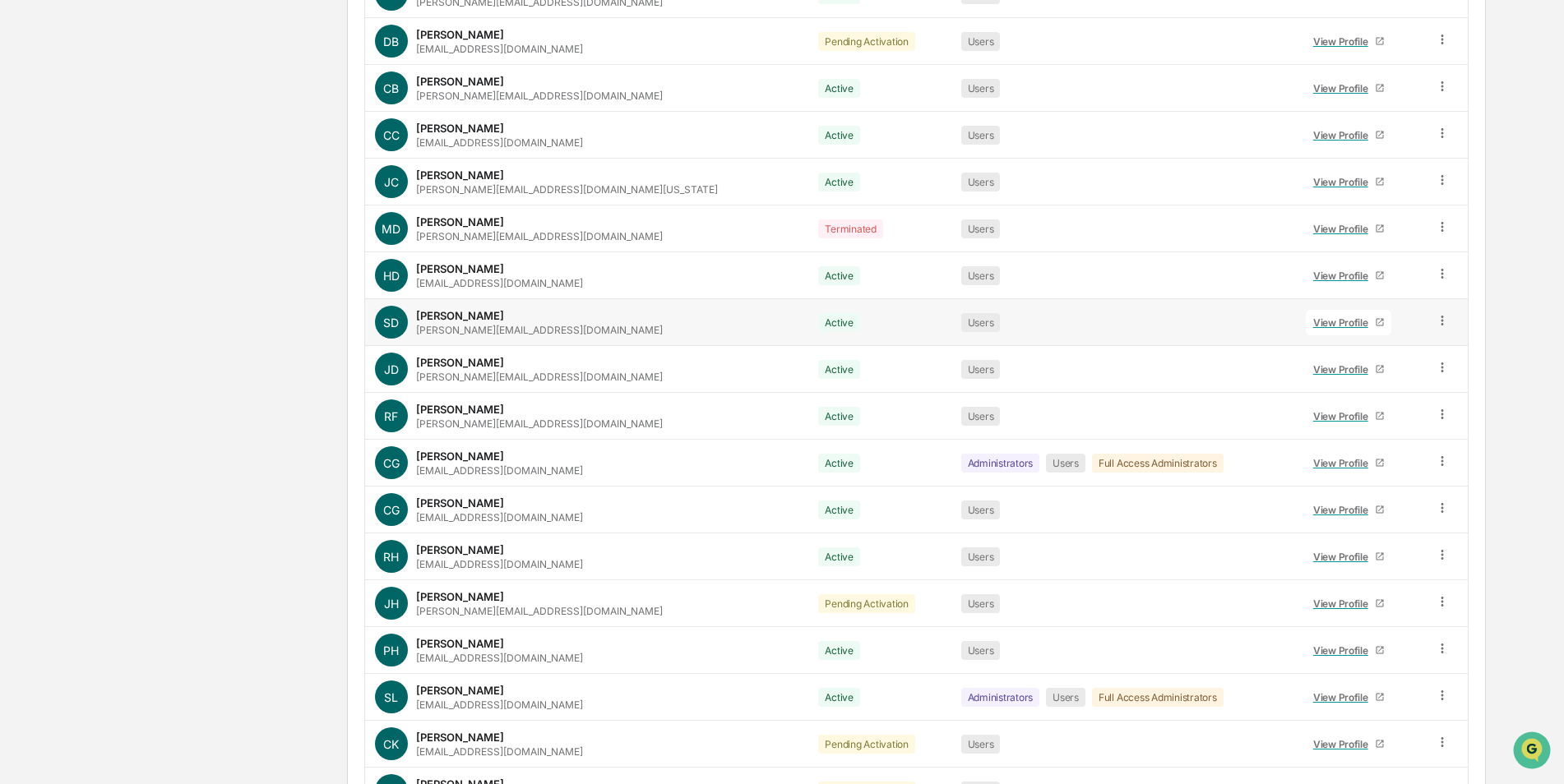
scroll to position [612, 0]
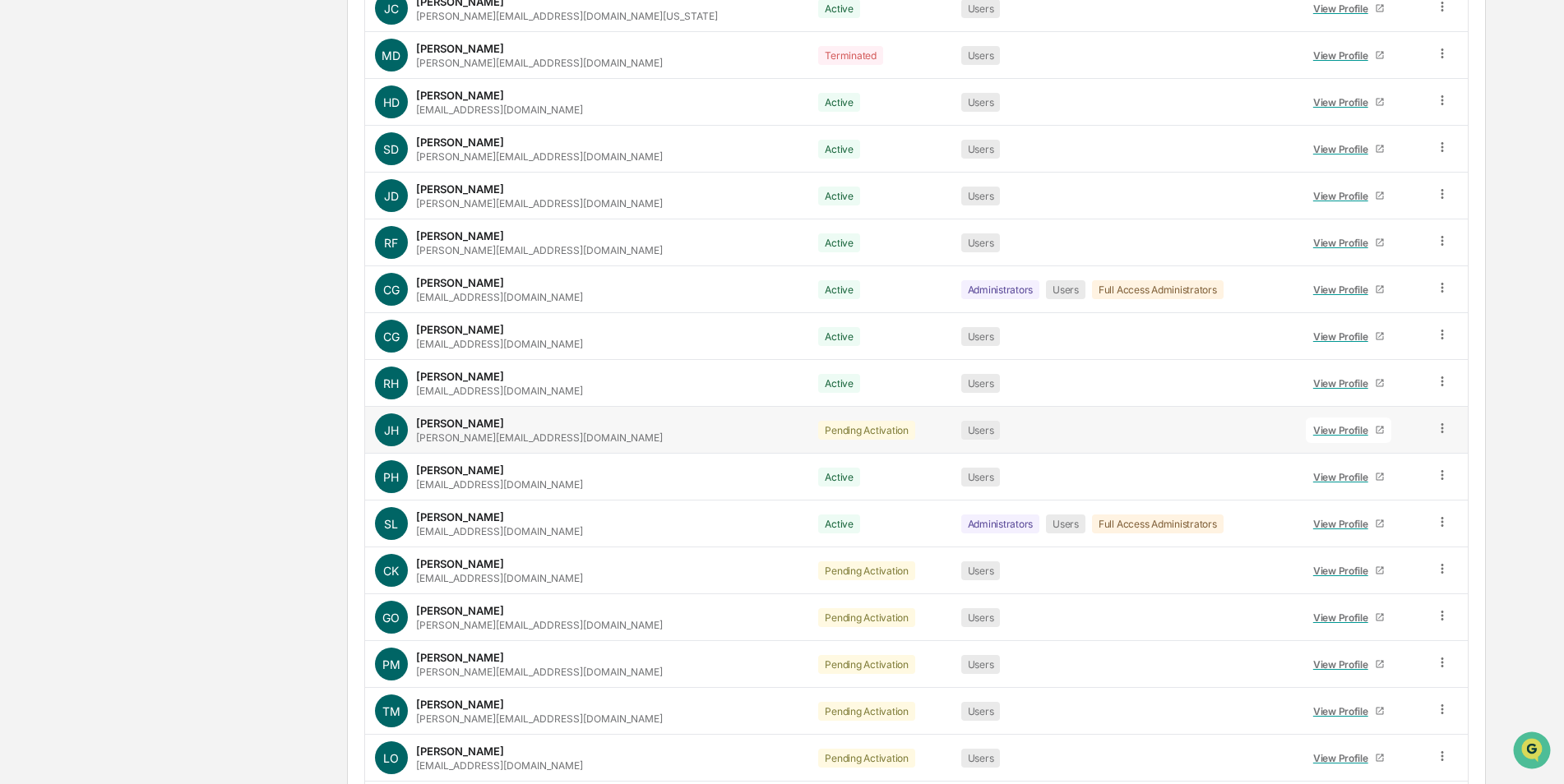
click at [1435, 429] on icon at bounding box center [1443, 429] width 16 height 16
click at [1393, 497] on div "Change Status" at bounding box center [1367, 489] width 136 height 20
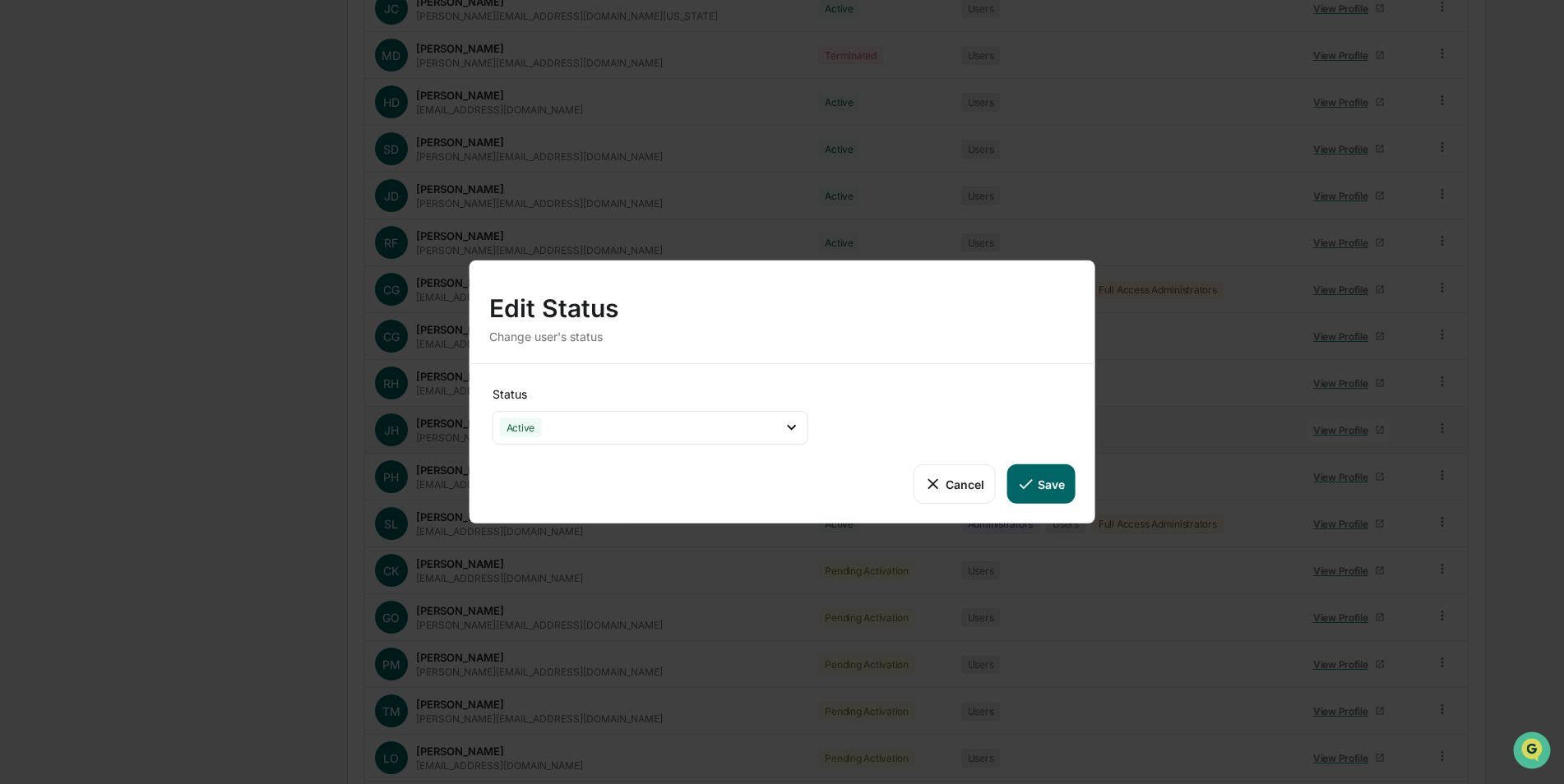
click at [1041, 487] on button "Save" at bounding box center [1041, 484] width 69 height 39
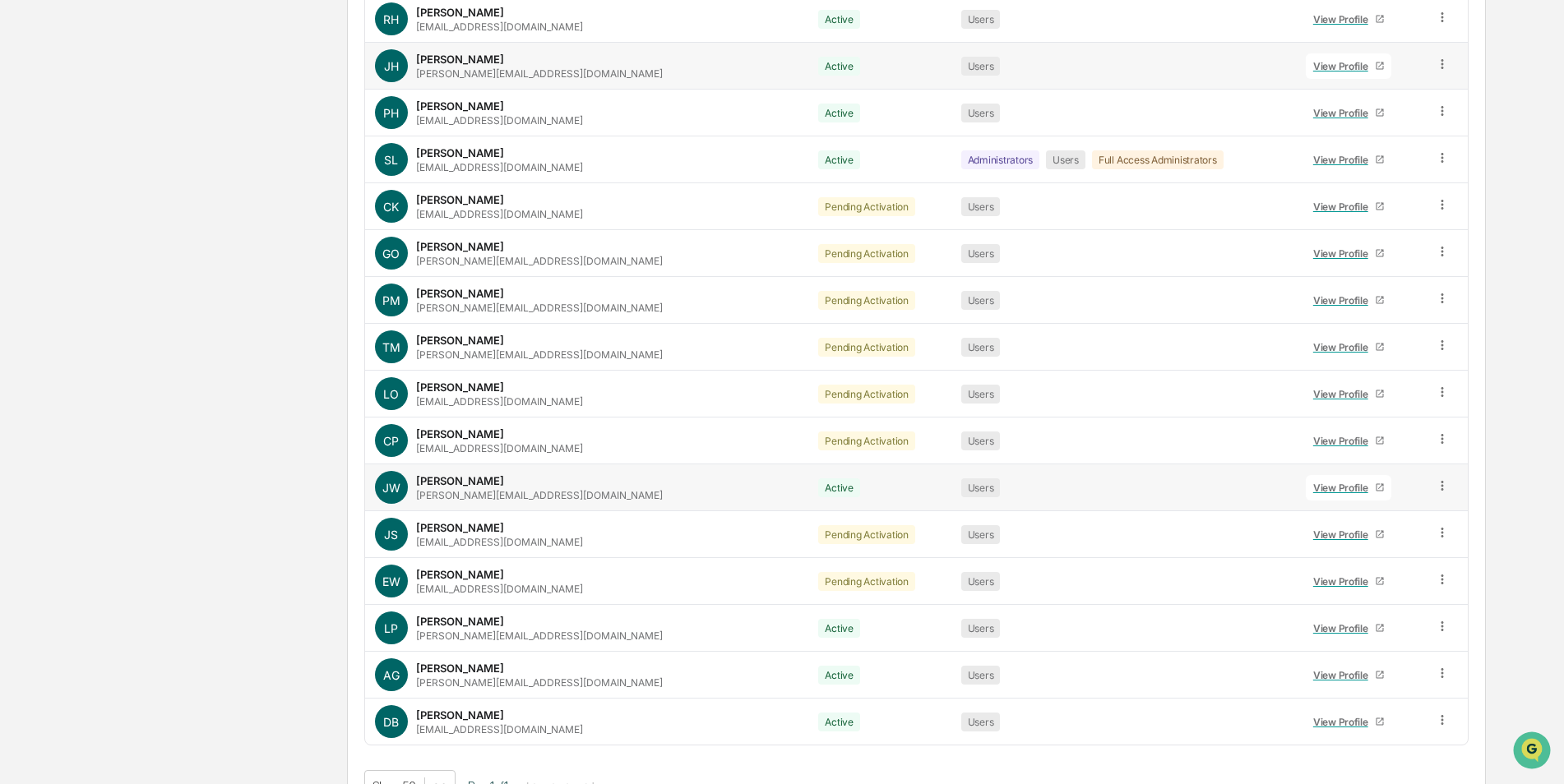
scroll to position [1011, 0]
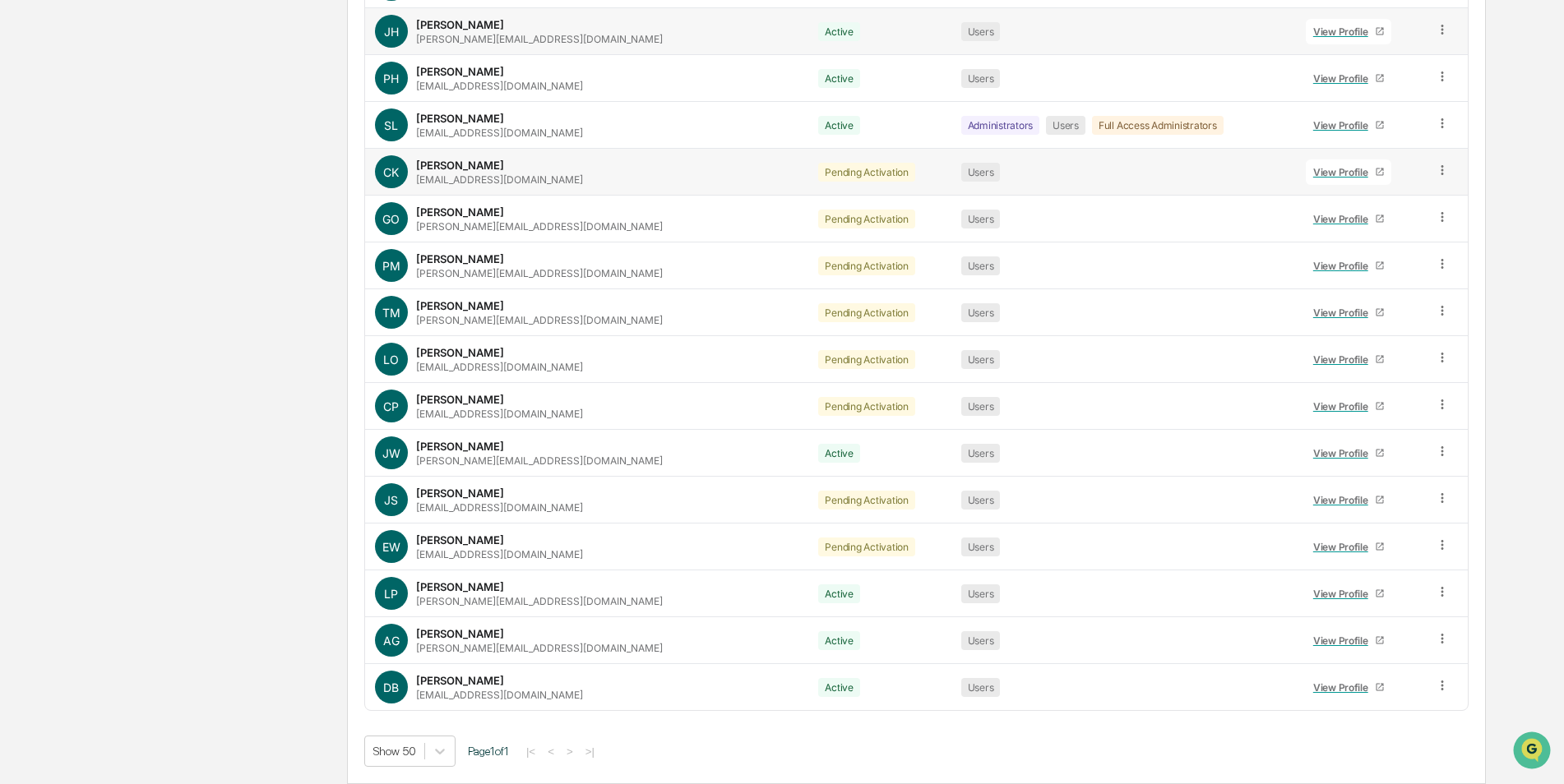
click at [1441, 175] on icon at bounding box center [1442, 170] width 3 height 10
click at [1374, 235] on div "Change Status" at bounding box center [1367, 230] width 136 height 20
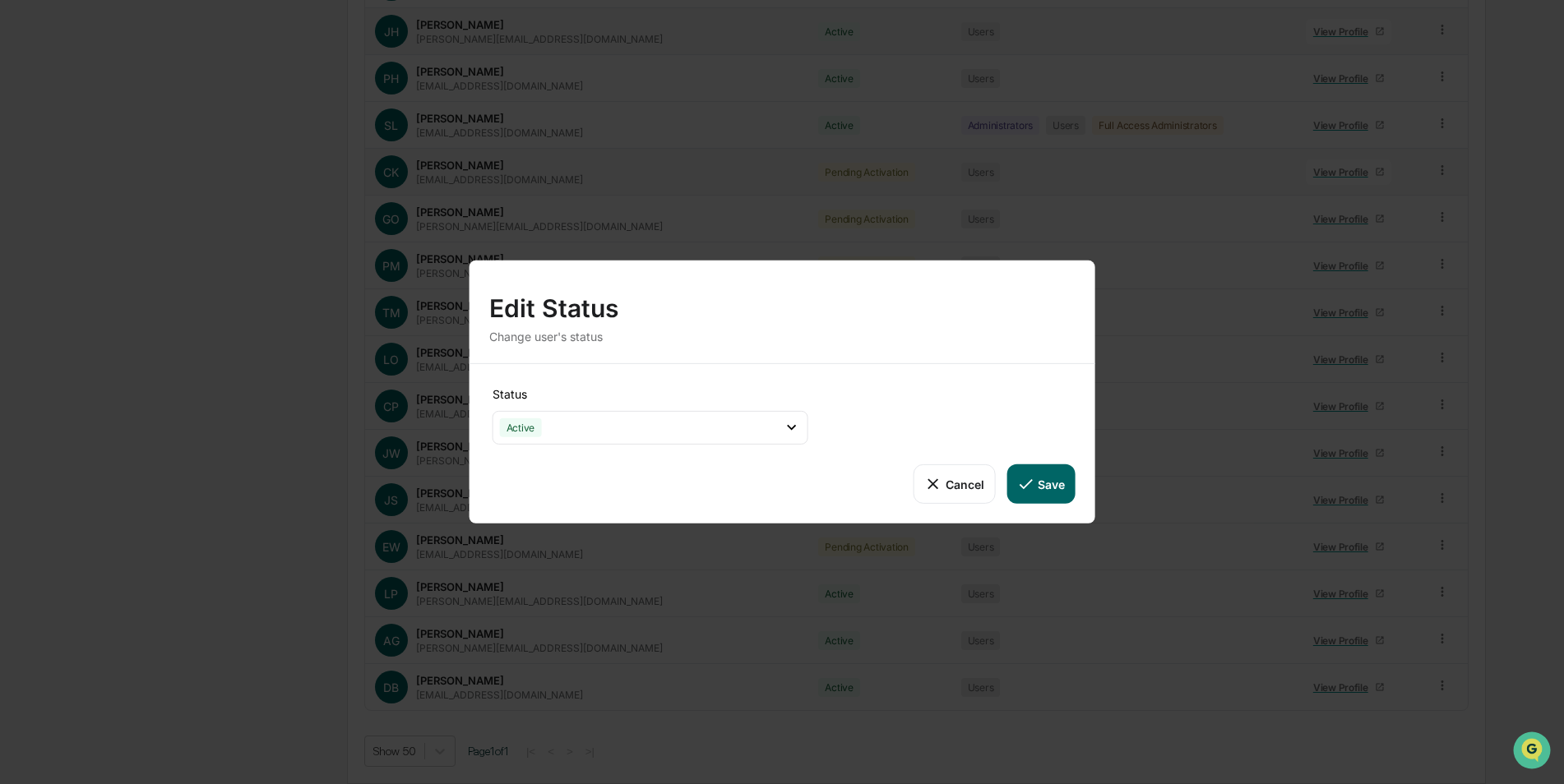
click at [1033, 486] on icon at bounding box center [1025, 484] width 18 height 18
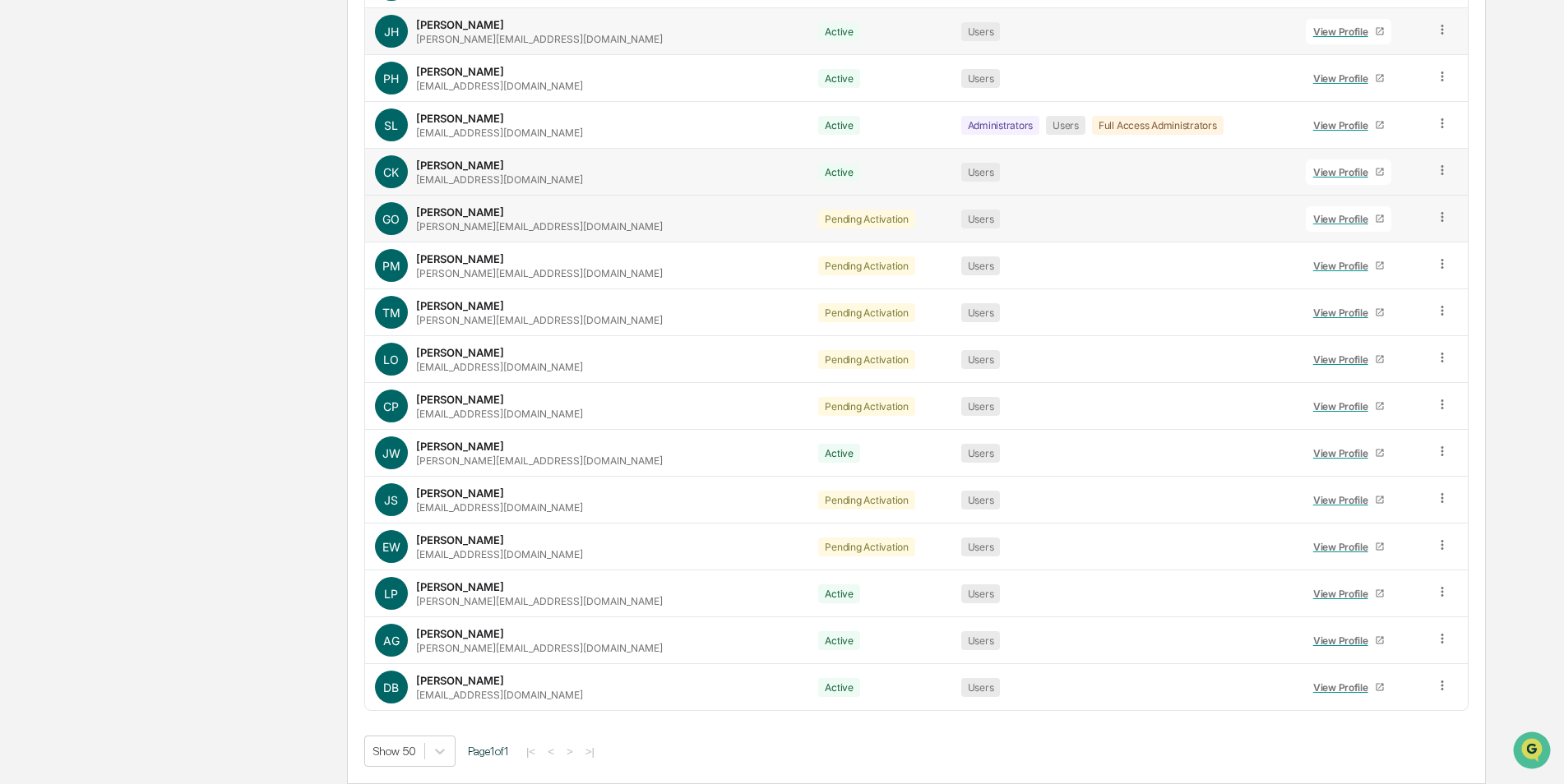
click at [1436, 220] on icon at bounding box center [1443, 218] width 16 height 16
click at [1359, 275] on div "Change Status" at bounding box center [1367, 277] width 136 height 20
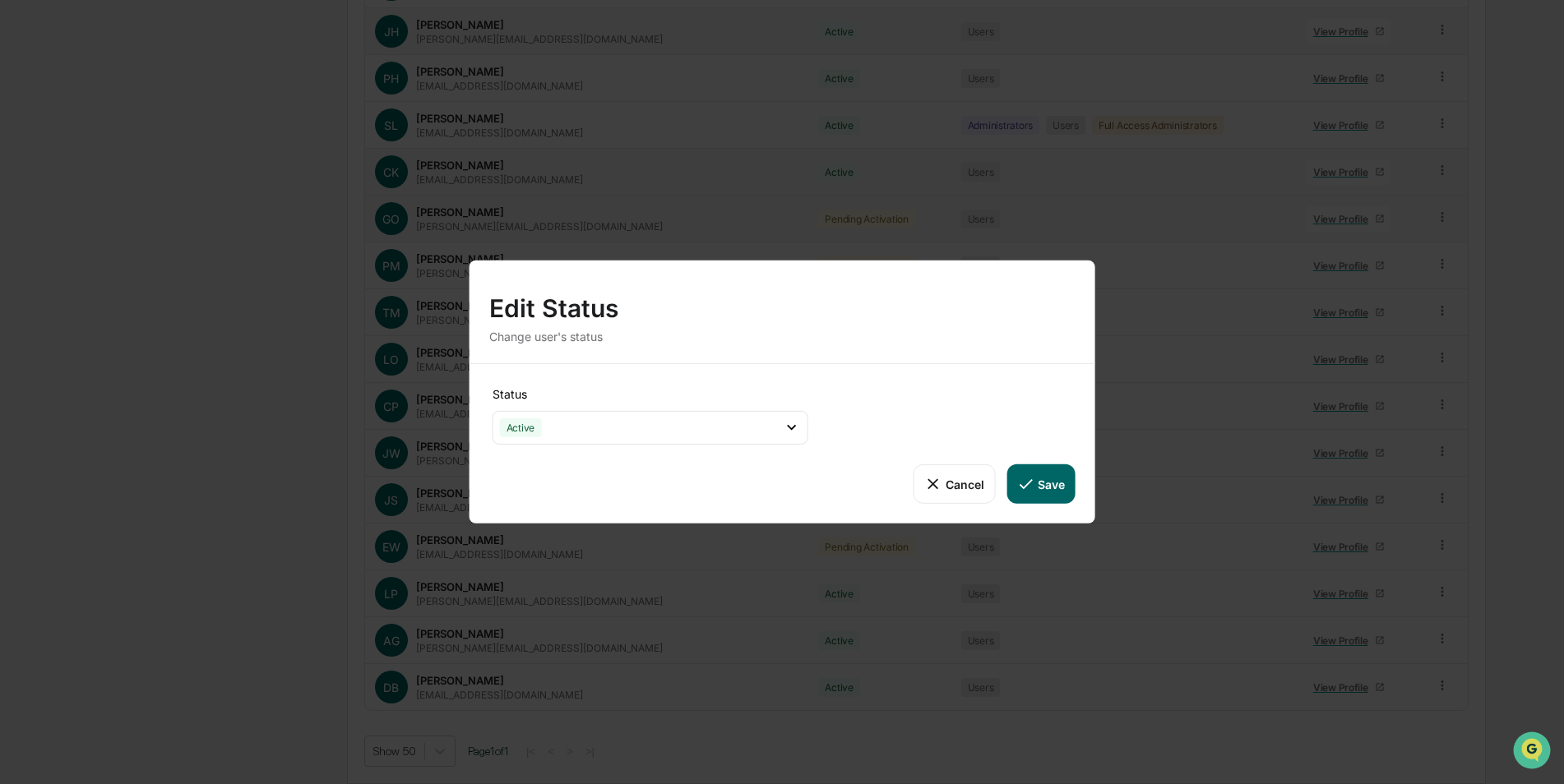
click at [1044, 481] on button "Save" at bounding box center [1041, 484] width 69 height 39
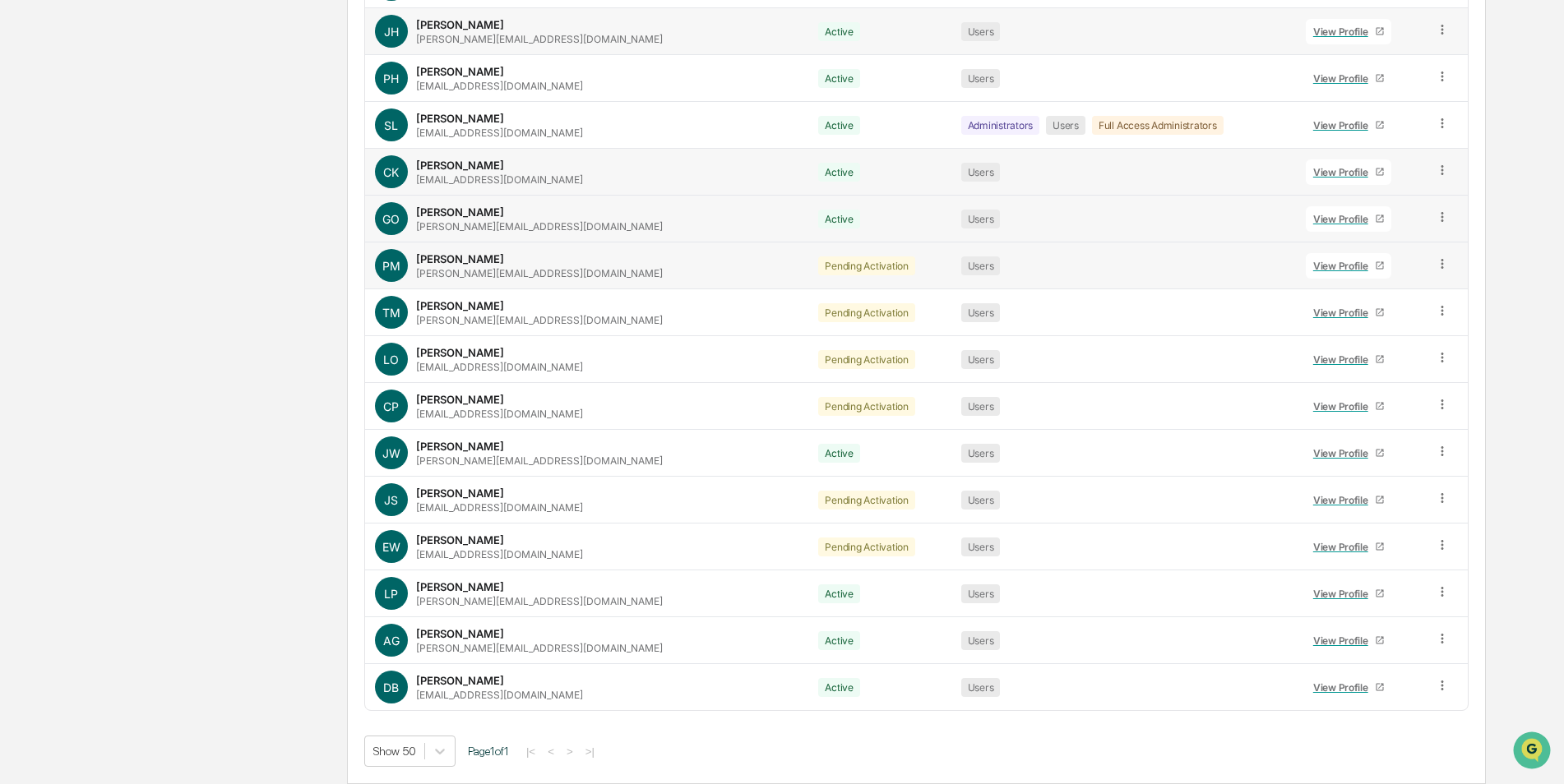
click at [1437, 265] on icon at bounding box center [1443, 264] width 16 height 16
click at [1355, 323] on div "Change Status" at bounding box center [1367, 324] width 136 height 20
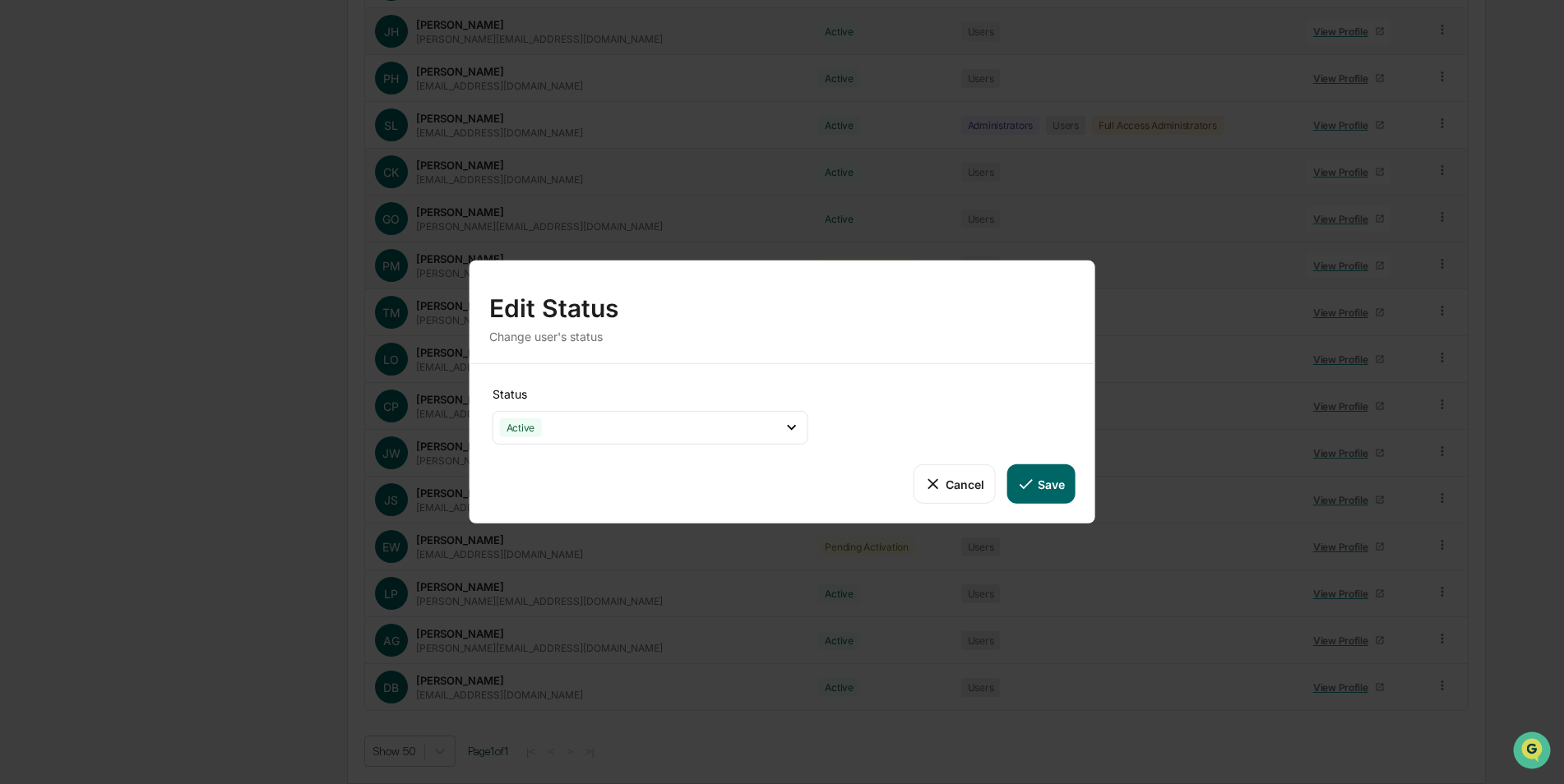
click at [1049, 485] on button "Save" at bounding box center [1041, 484] width 69 height 39
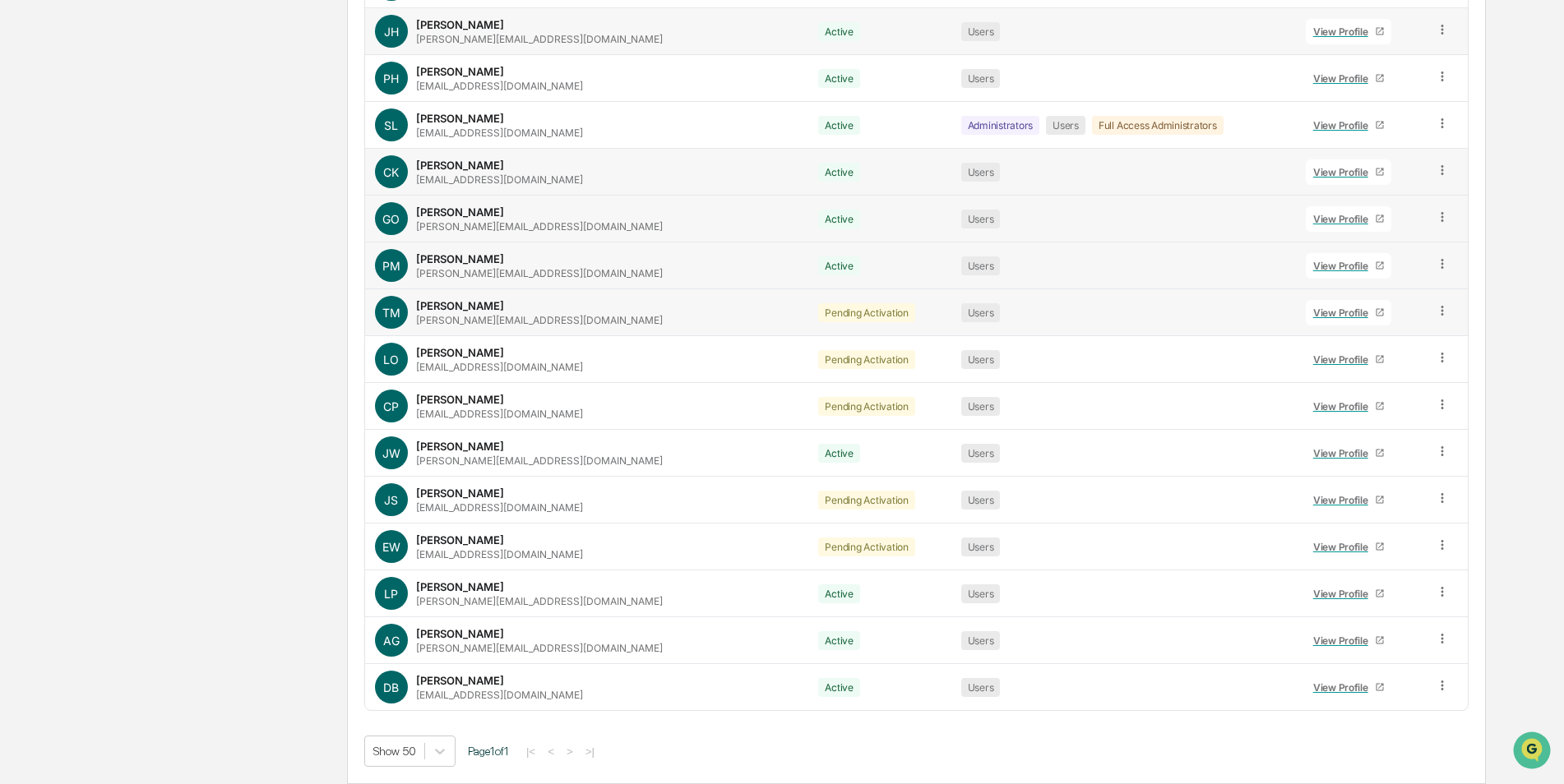
click at [1436, 313] on icon at bounding box center [1443, 311] width 16 height 16
click at [1379, 368] on div "Change Status" at bounding box center [1367, 371] width 136 height 20
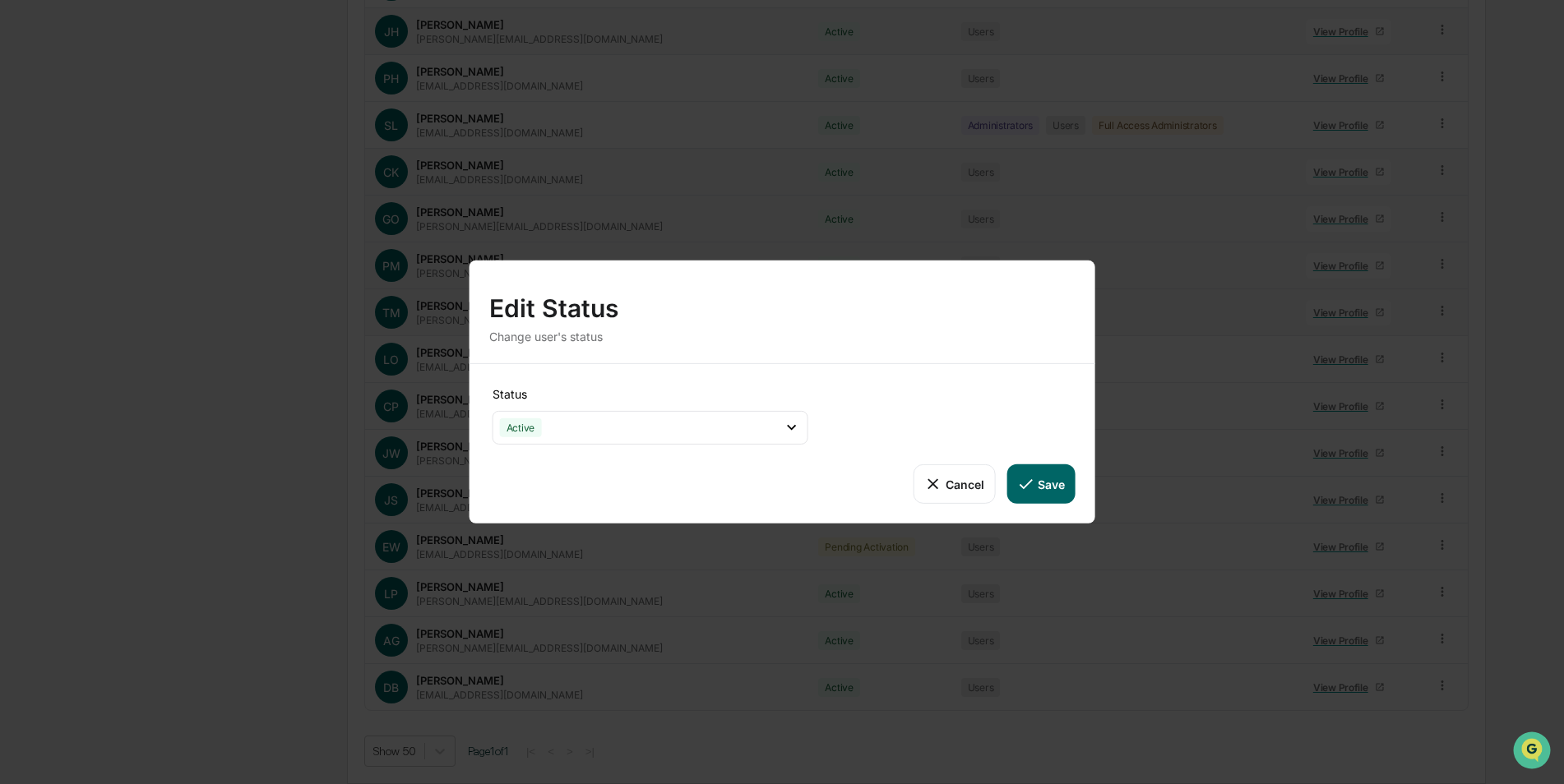
click at [1042, 481] on button "Save" at bounding box center [1041, 484] width 69 height 39
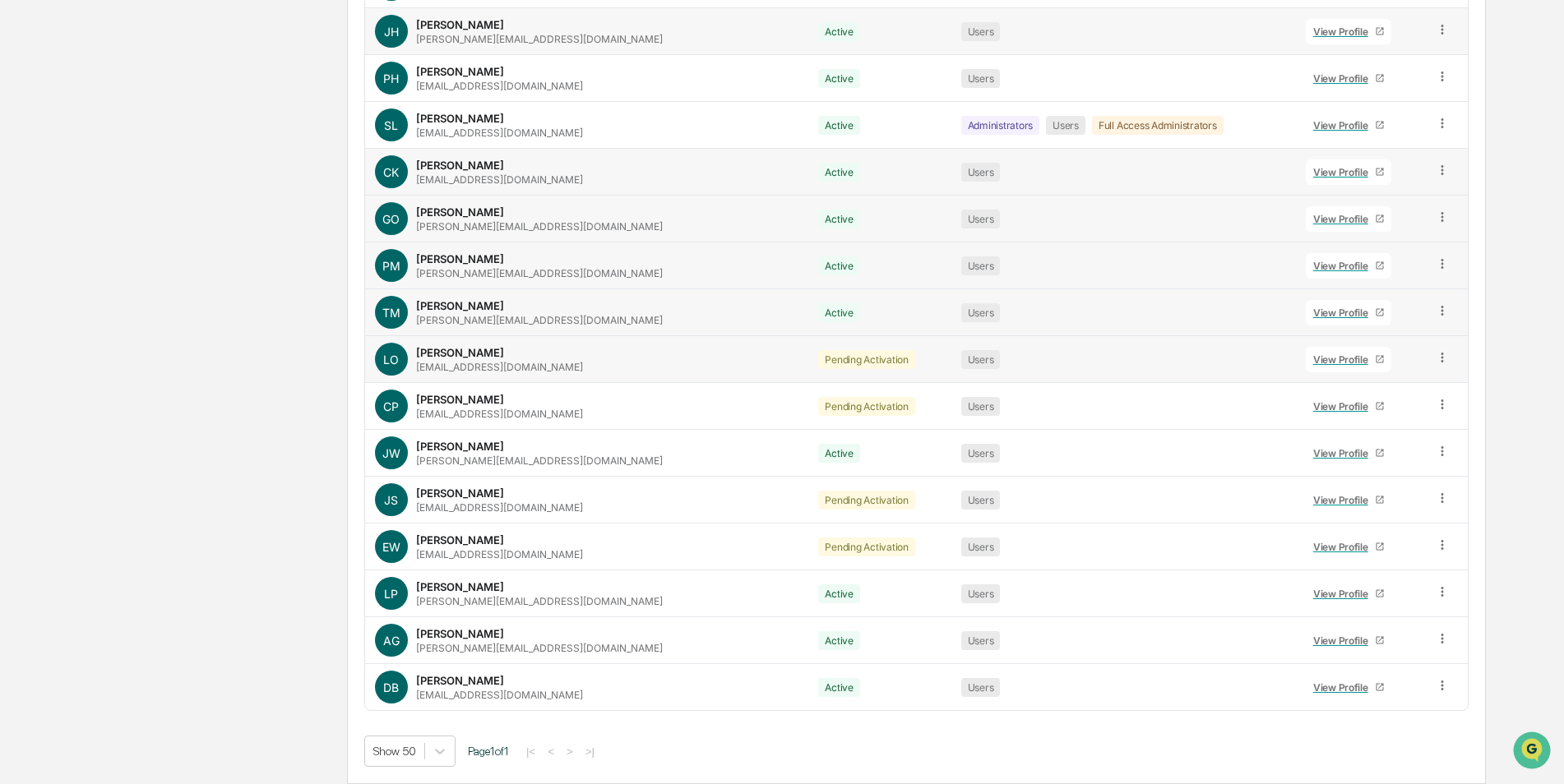
click at [1437, 360] on icon at bounding box center [1443, 359] width 16 height 16
click at [1379, 421] on div "Change Status" at bounding box center [1367, 417] width 136 height 20
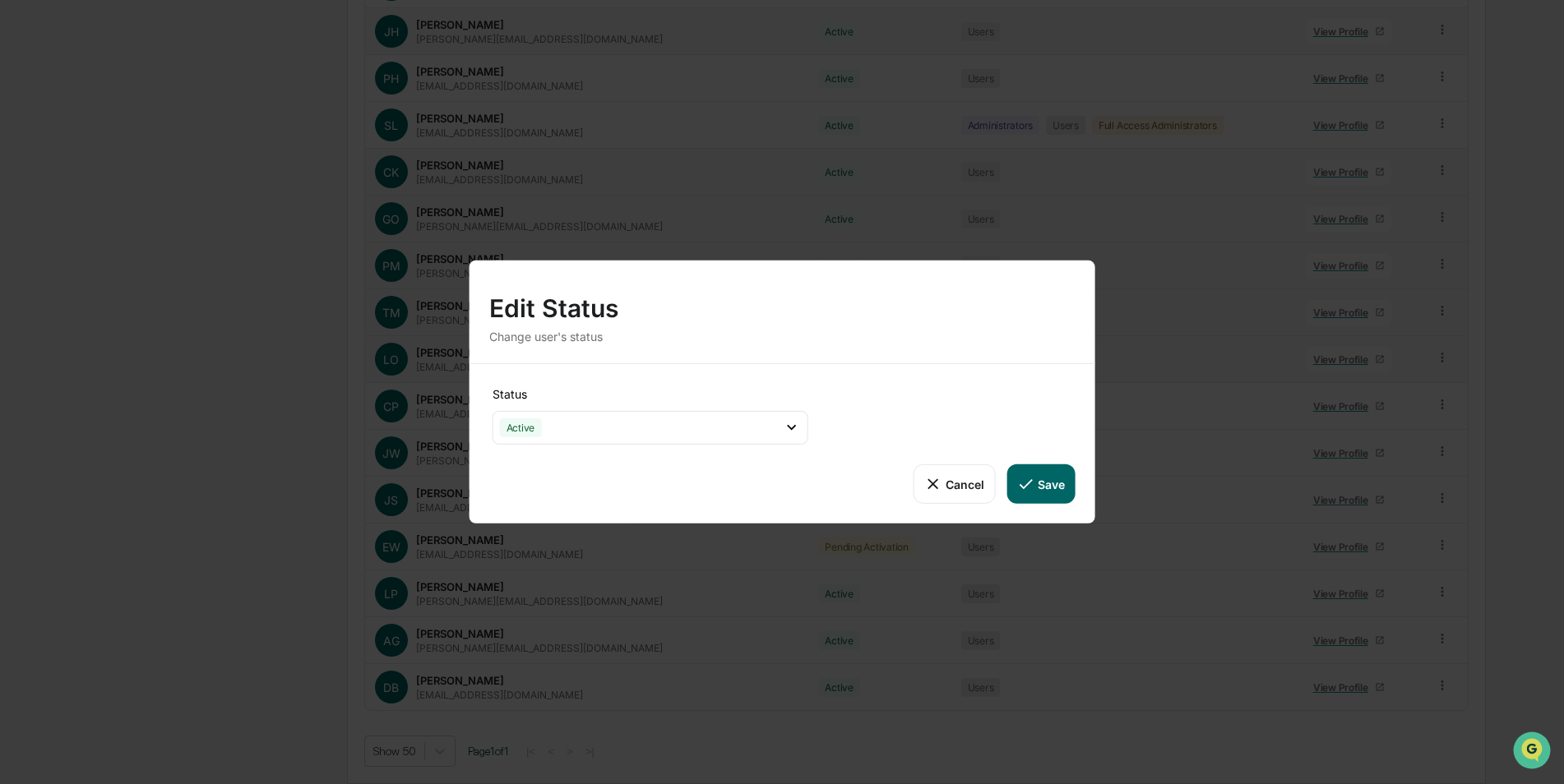
click at [1051, 481] on button "Save" at bounding box center [1041, 484] width 69 height 39
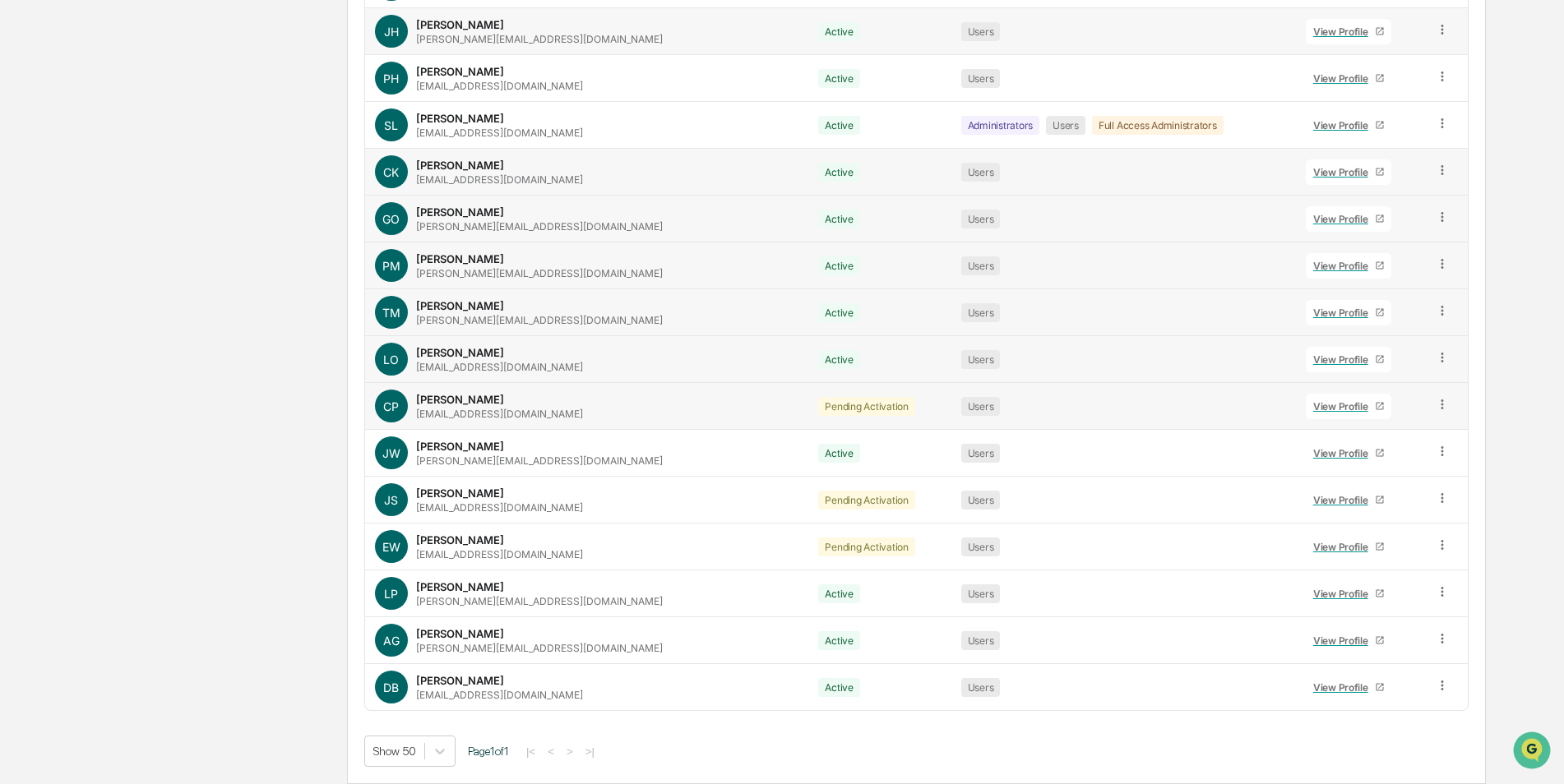
click at [1441, 405] on icon at bounding box center [1442, 404] width 3 height 10
click at [1393, 459] on div "Change Status" at bounding box center [1367, 465] width 136 height 20
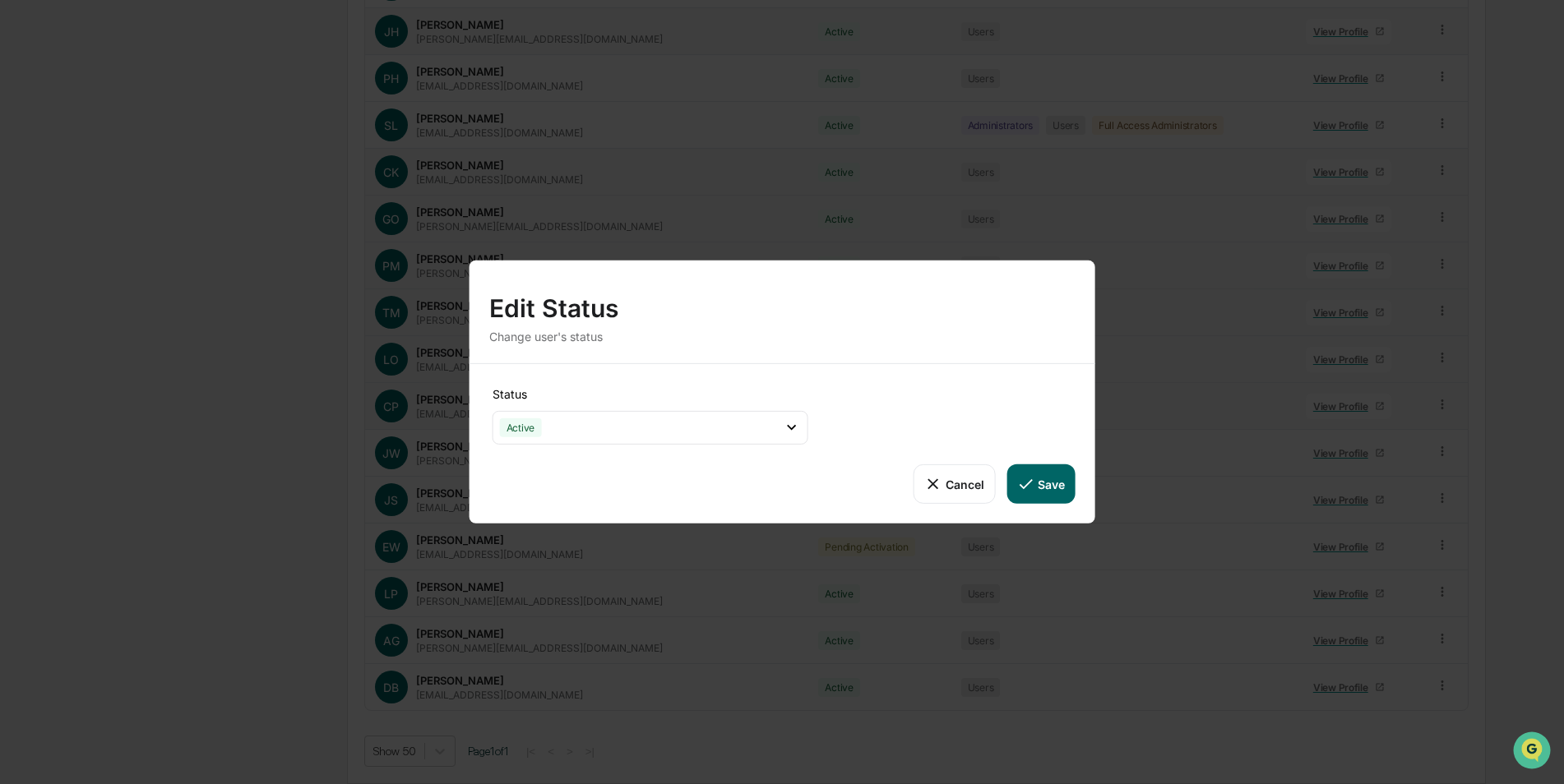
click at [1055, 481] on button "Save" at bounding box center [1041, 484] width 69 height 39
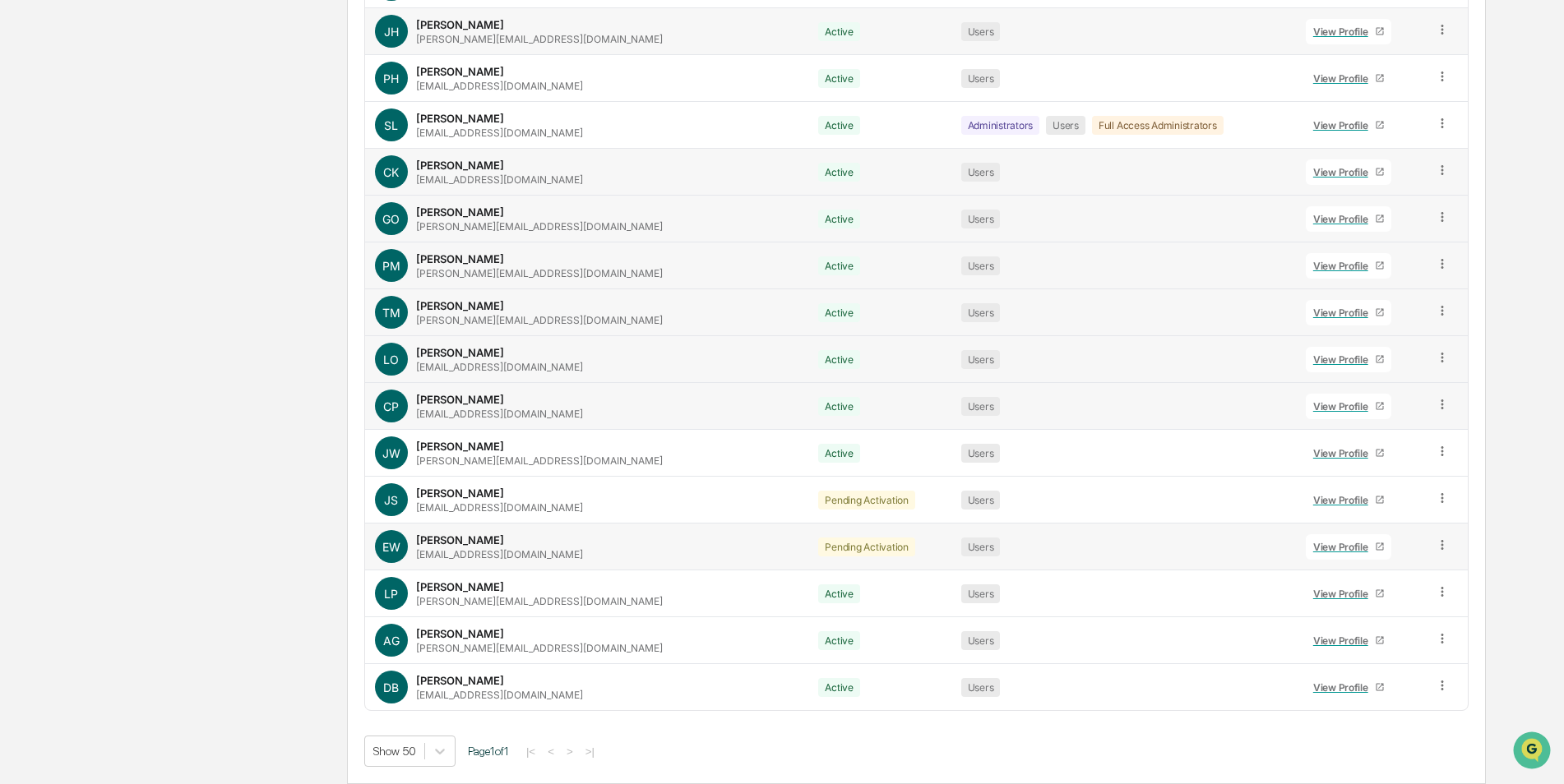
click at [1437, 545] on icon at bounding box center [1443, 546] width 16 height 16
click at [1392, 606] on div "Change Status" at bounding box center [1367, 605] width 136 height 20
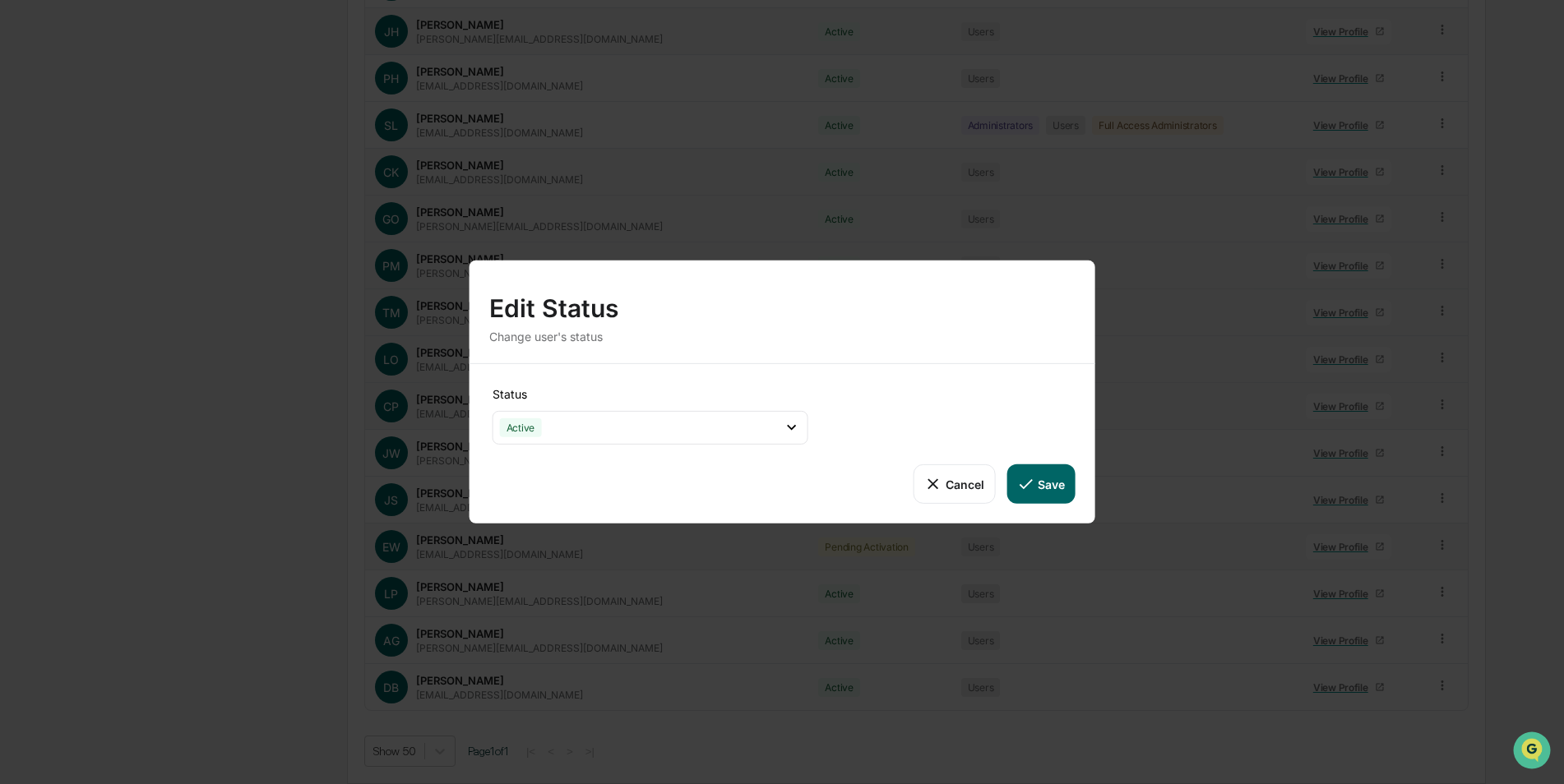
click at [1041, 473] on button "Save" at bounding box center [1041, 484] width 69 height 39
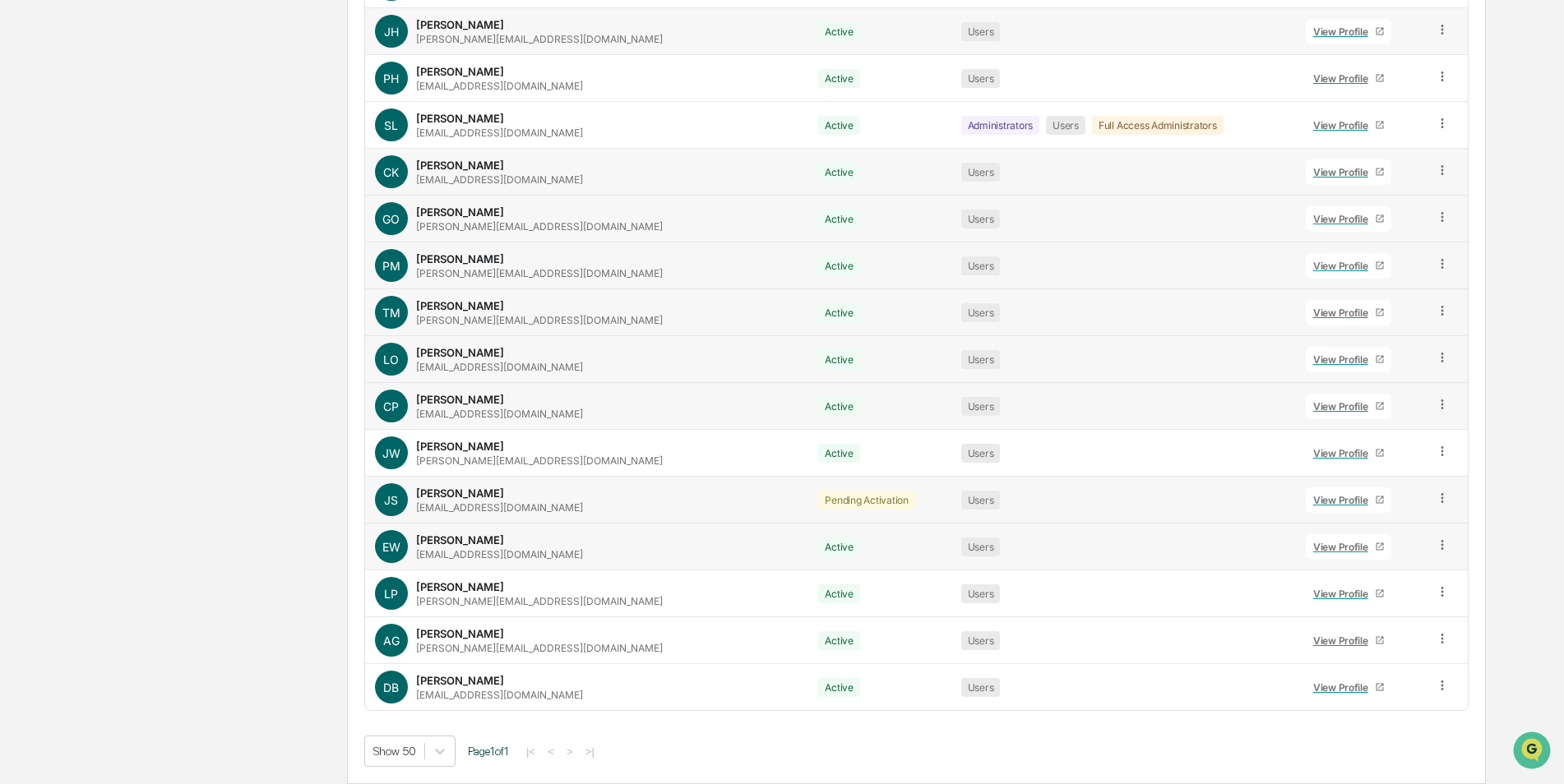
click at [1437, 501] on icon at bounding box center [1443, 498] width 16 height 16
click at [1388, 551] on div "Change Status" at bounding box center [1367, 558] width 136 height 20
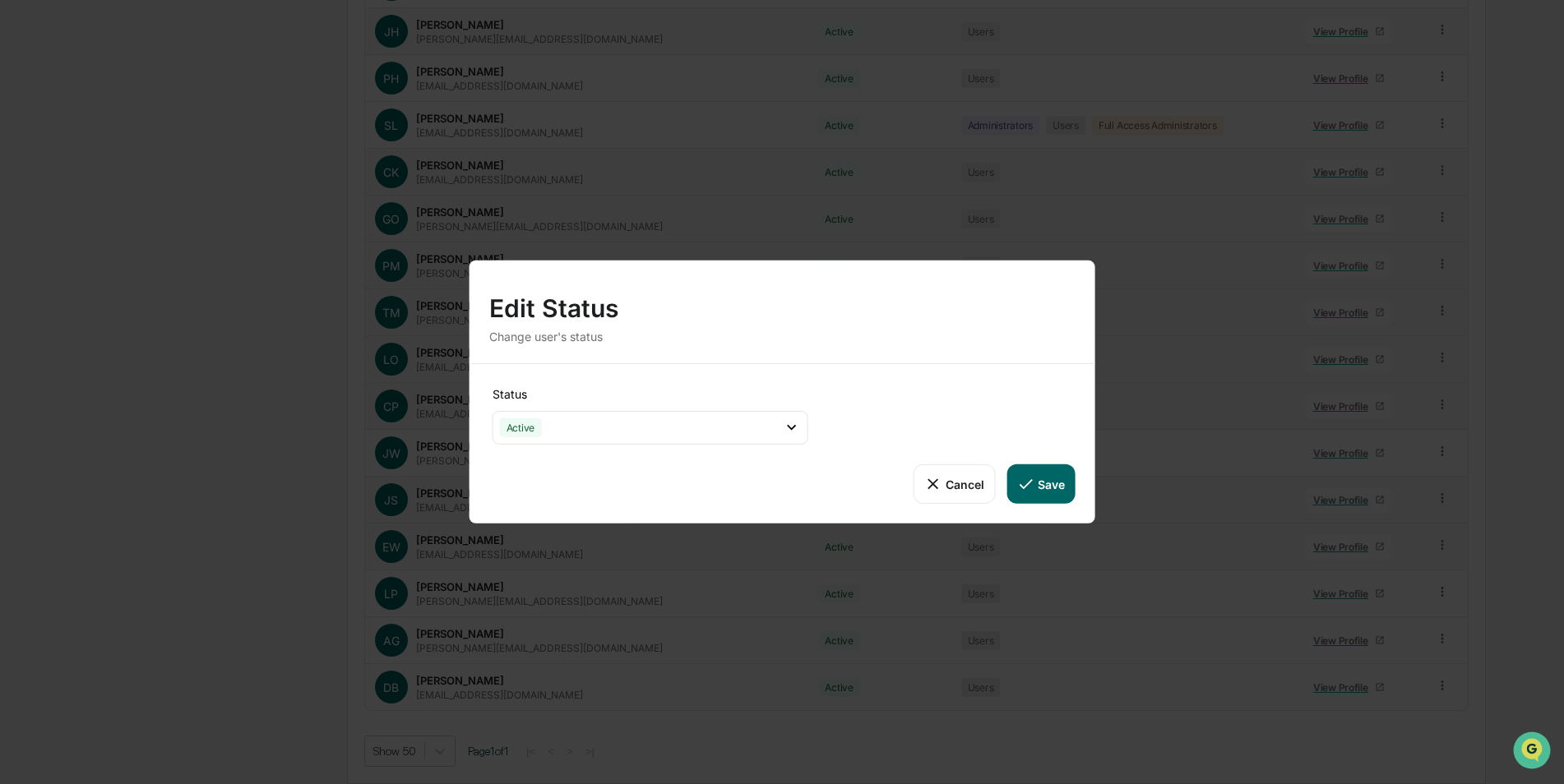
click at [1051, 480] on button "Save" at bounding box center [1041, 484] width 69 height 39
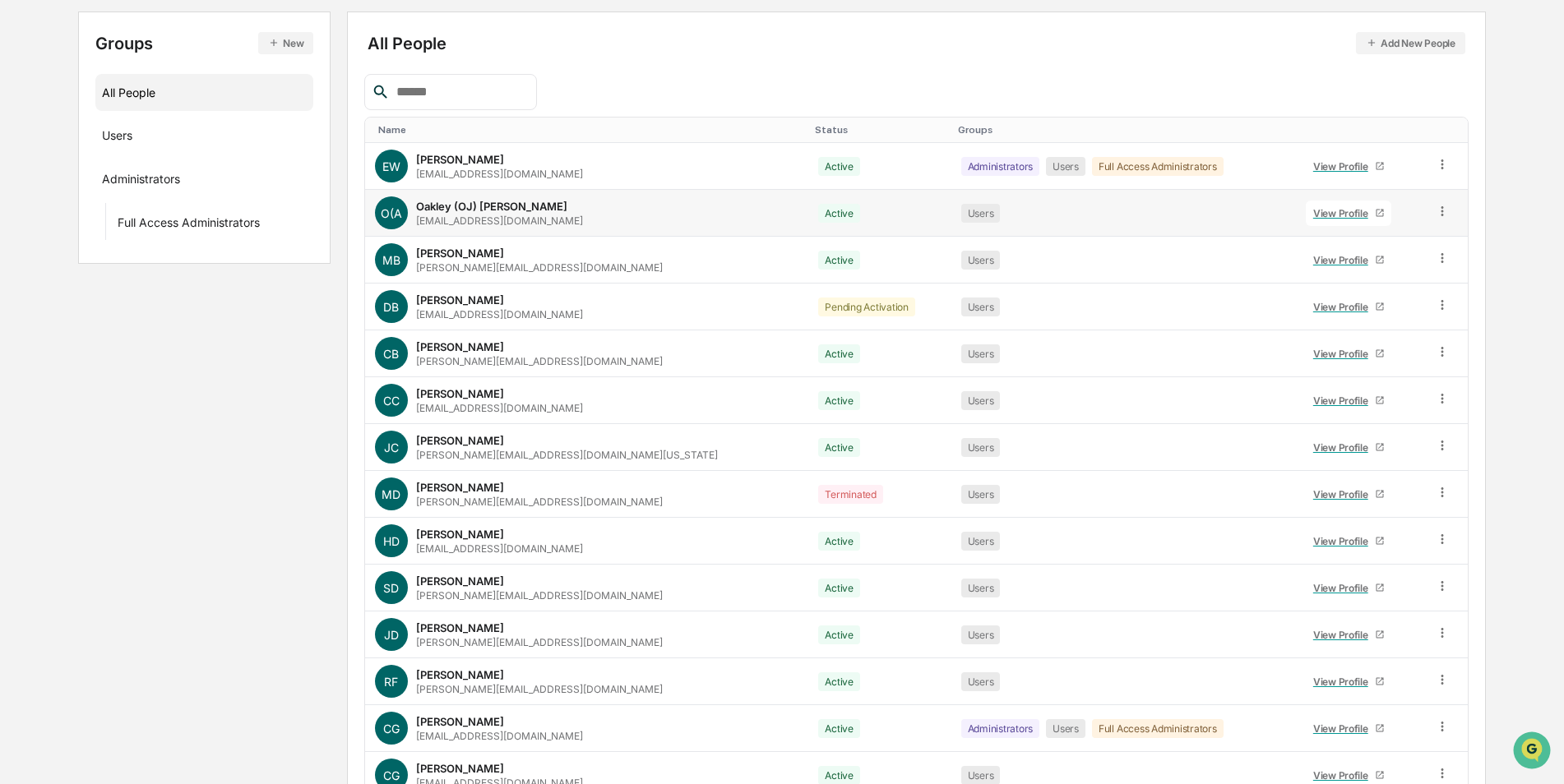
scroll to position [0, 0]
